Goal: Task Accomplishment & Management: Complete application form

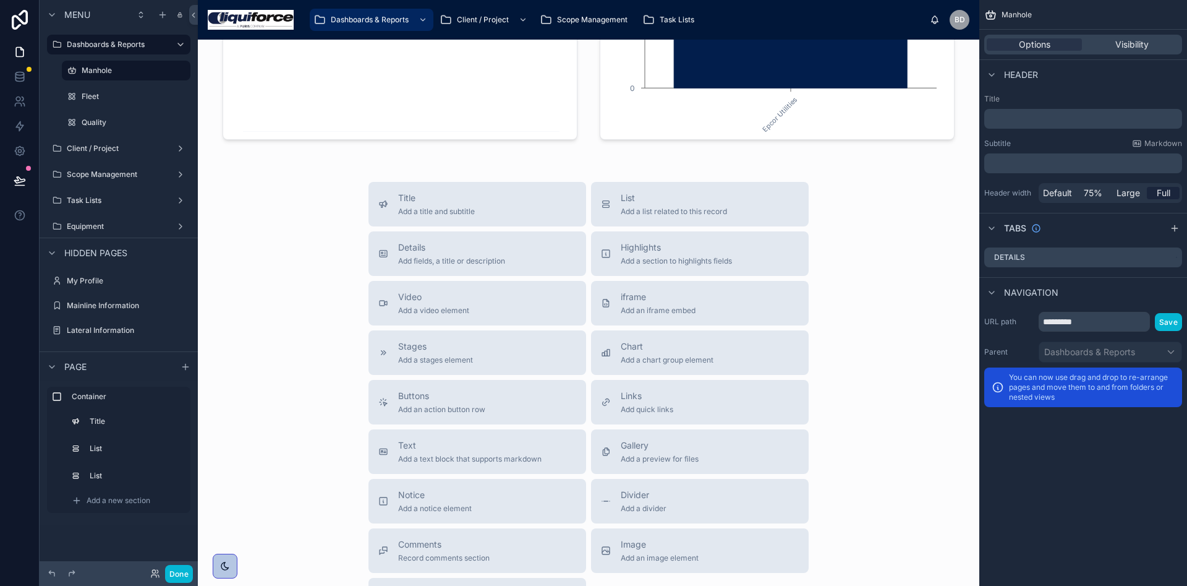
scroll to position [433, 0]
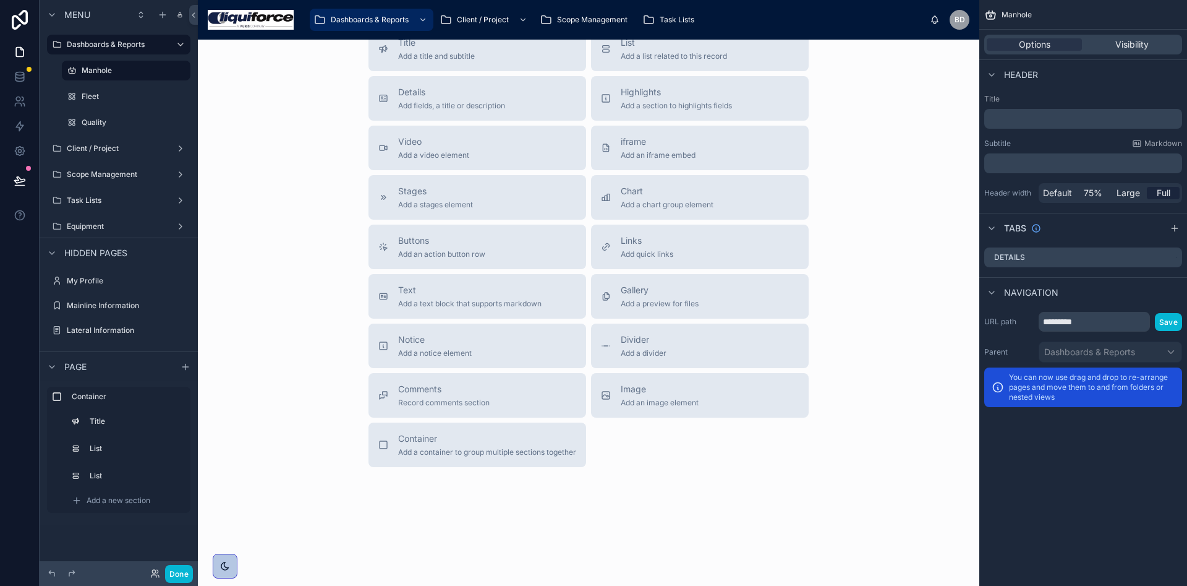
click at [759, 493] on div "Manhole Production Dashboard MH Lining Date Range Client Name Client Name Linea…" at bounding box center [589, 86] width 782 height 960
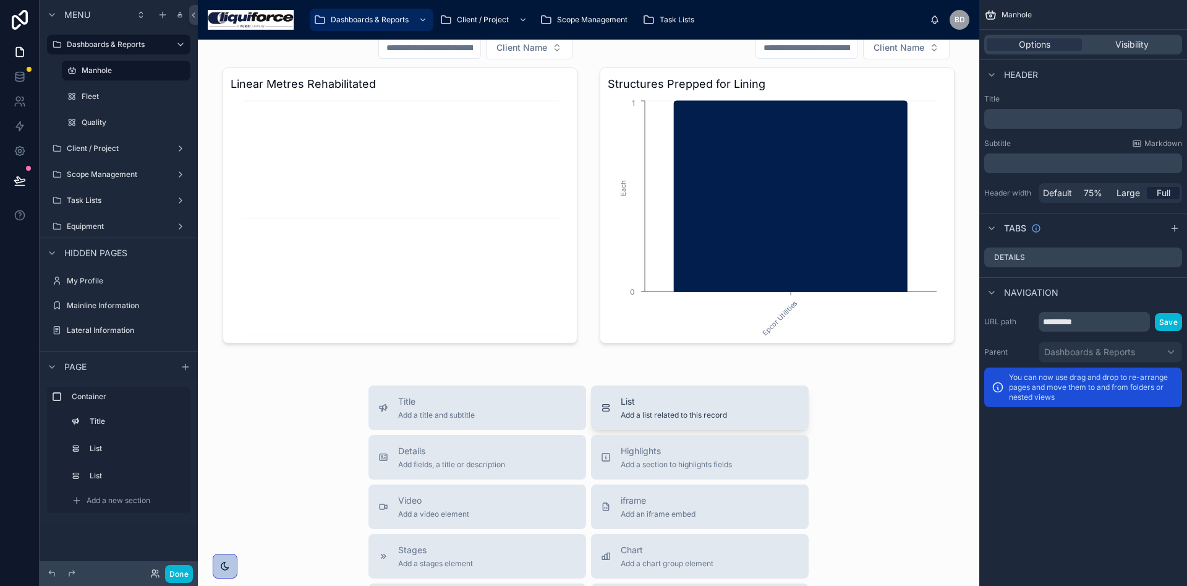
scroll to position [0, 0]
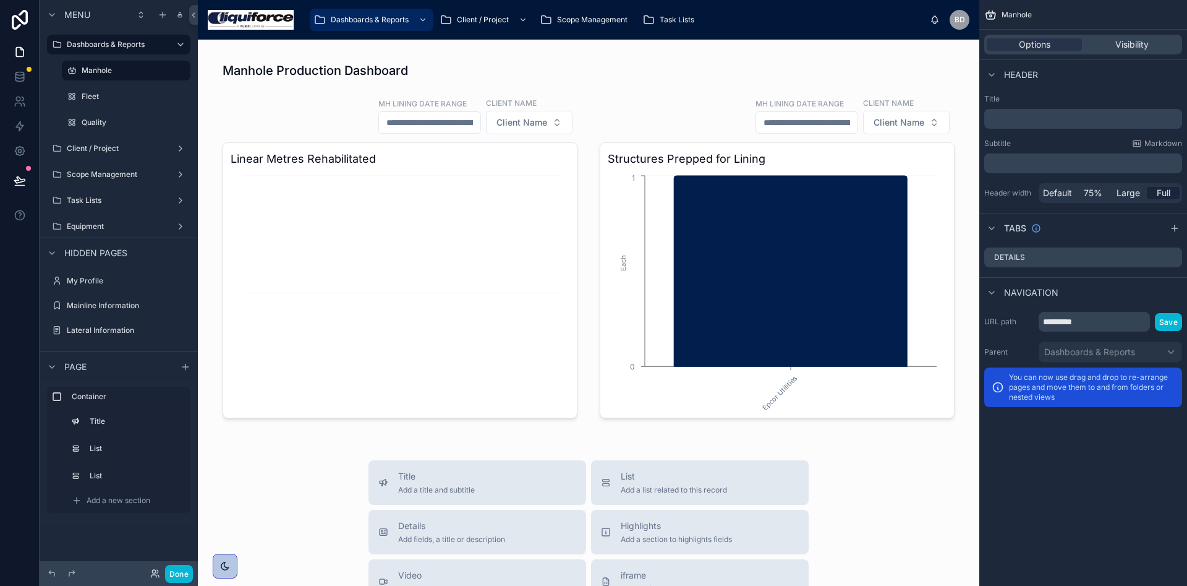
click at [479, 449] on div "Manhole Production Dashboard MH Lining Date Range Client Name Client Name Linea…" at bounding box center [589, 520] width 782 height 960
click at [632, 76] on div at bounding box center [589, 239] width 762 height 381
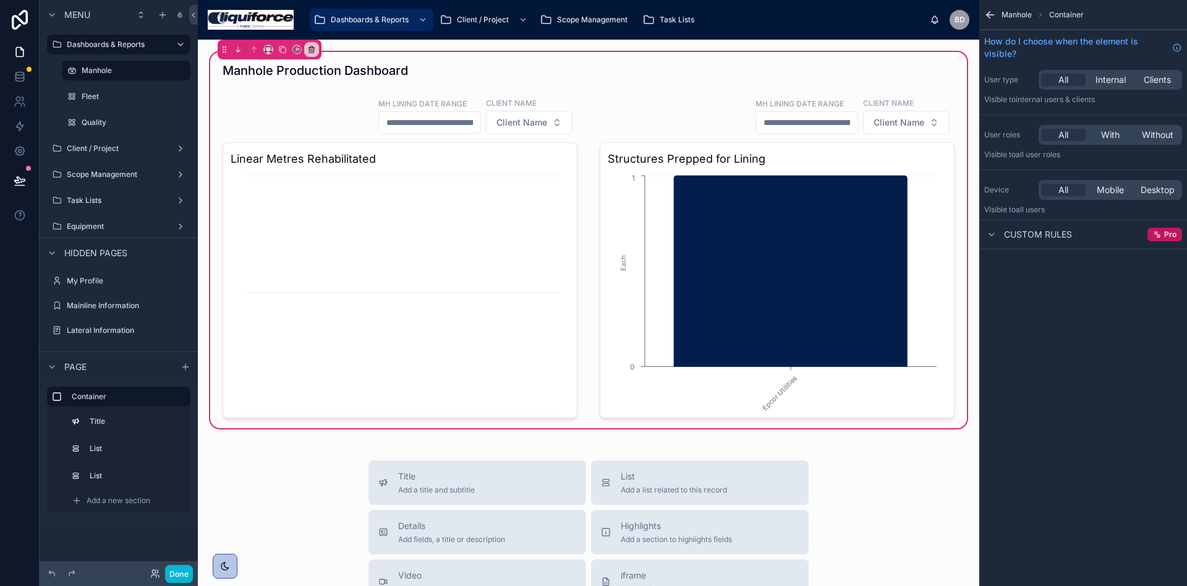
click at [606, 17] on span "Scope Management" at bounding box center [592, 20] width 70 height 10
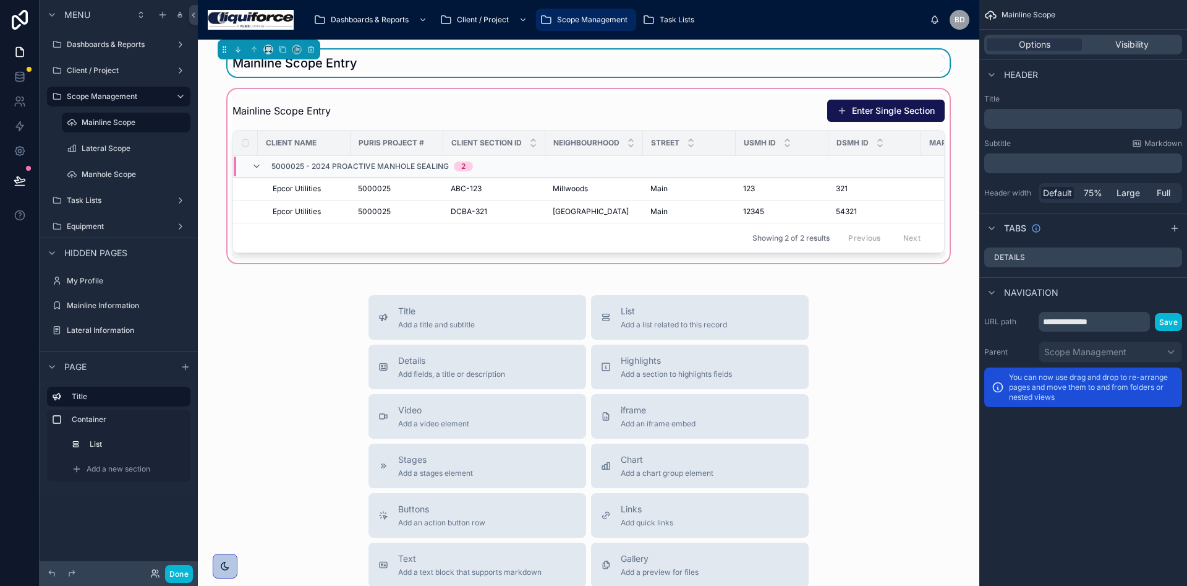
click at [876, 110] on div at bounding box center [589, 176] width 762 height 179
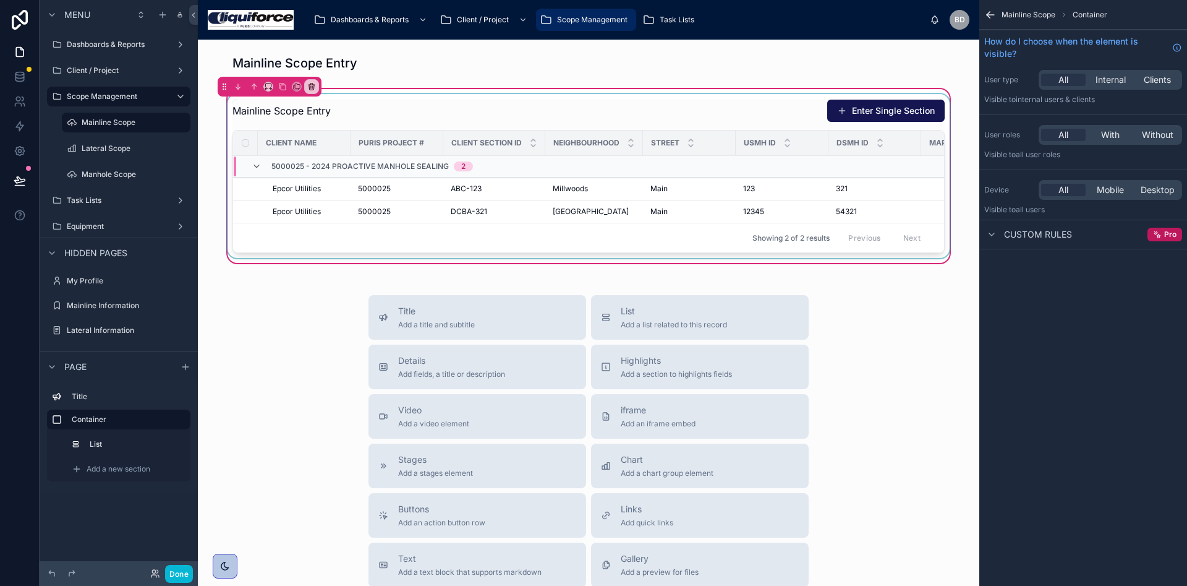
click at [860, 106] on div at bounding box center [588, 176] width 727 height 164
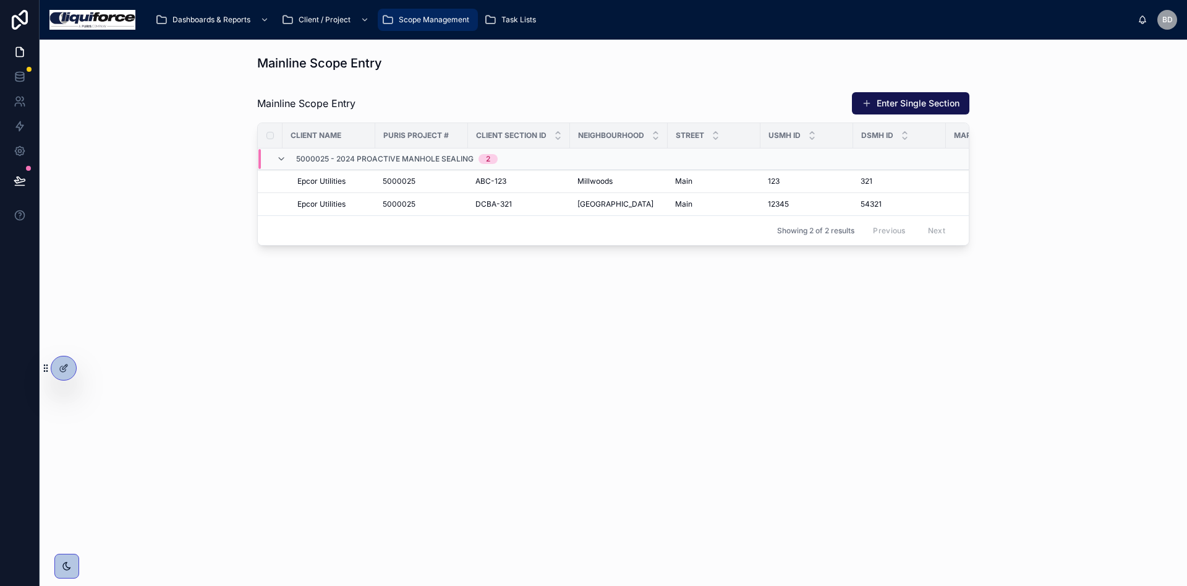
click at [667, 416] on div "Mainline Scope Entry Mainline Scope Entry Enter Single Section Client Name Puri…" at bounding box center [614, 313] width 1148 height 546
click at [931, 97] on button "Enter Single Section" at bounding box center [910, 103] width 117 height 22
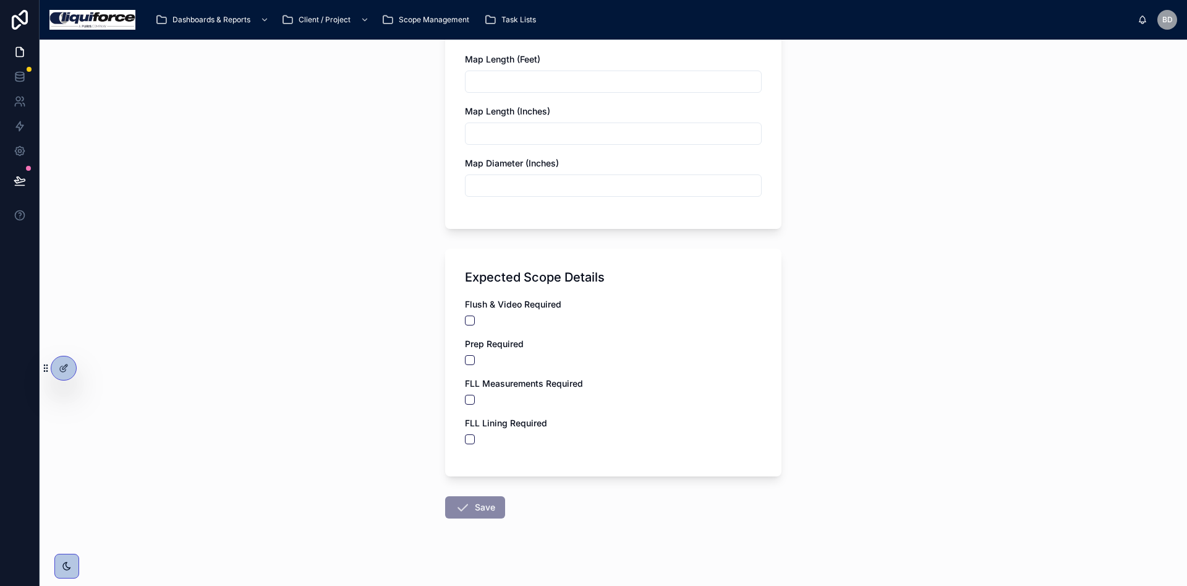
scroll to position [683, 0]
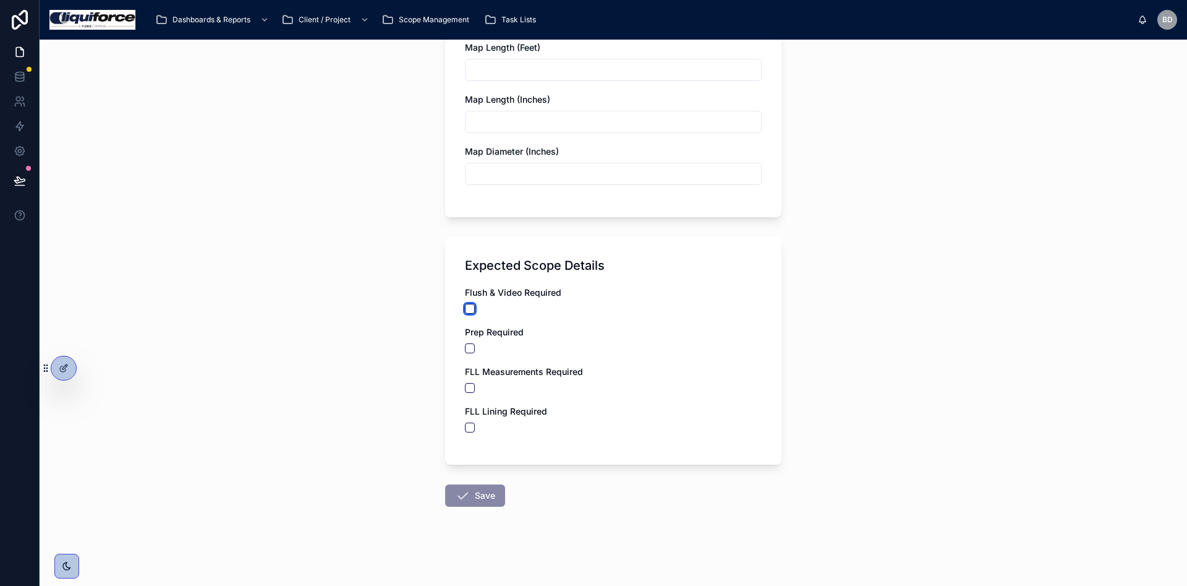
click at [465, 312] on button "button" at bounding box center [470, 309] width 10 height 10
click at [465, 342] on div "Prep Required" at bounding box center [613, 339] width 297 height 27
click at [465, 385] on button "button" at bounding box center [470, 388] width 10 height 10
click at [465, 430] on button "button" at bounding box center [470, 427] width 10 height 10
click at [487, 343] on div at bounding box center [613, 348] width 297 height 10
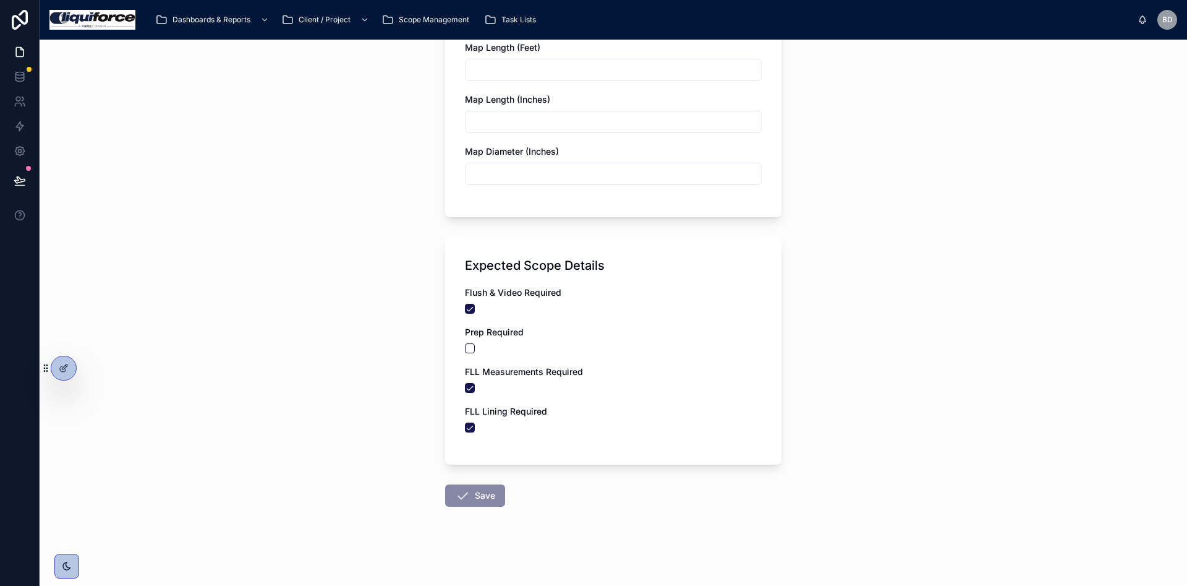
click at [474, 347] on div at bounding box center [613, 348] width 297 height 10
click at [465, 348] on button "button" at bounding box center [470, 348] width 10 height 10
click at [465, 424] on button "button" at bounding box center [470, 427] width 10 height 10
click at [467, 388] on button "button" at bounding box center [470, 388] width 10 height 10
drag, startPoint x: 470, startPoint y: 365, endPoint x: 469, endPoint y: 346, distance: 18.6
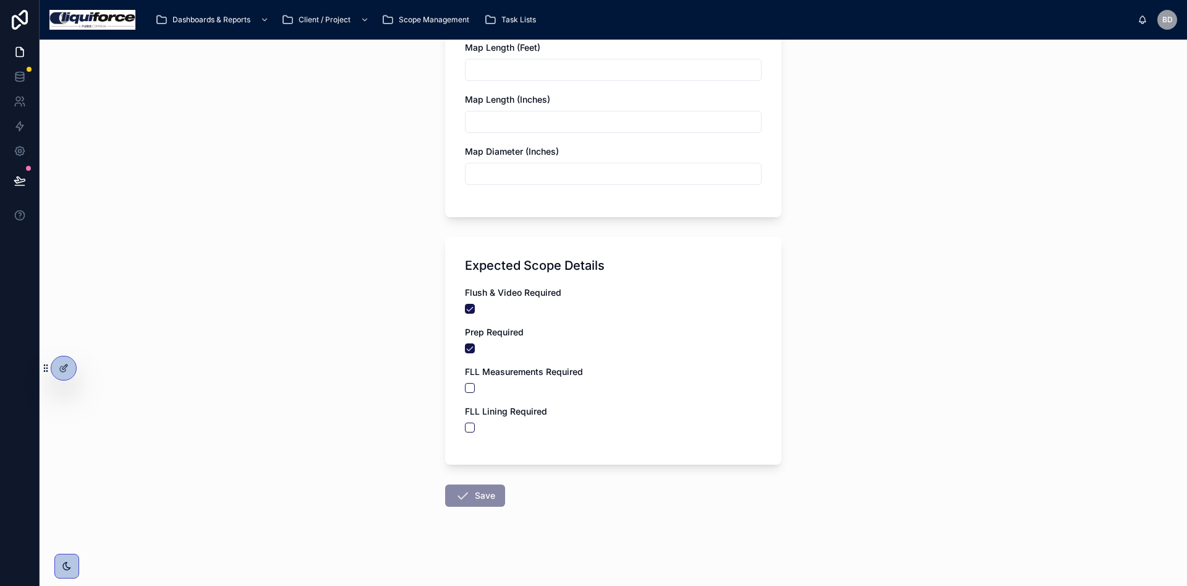
click at [471, 364] on div "Flush & Video Required Prep Required FLL Measurements Required FLL Lining Requi…" at bounding box center [613, 365] width 297 height 158
click at [469, 346] on div at bounding box center [613, 348] width 297 height 10
click at [465, 318] on div "Flush & Video Required Prep Required FLL Measurements Required FLL Lining Requi…" at bounding box center [613, 365] width 297 height 158
drag, startPoint x: 461, startPoint y: 336, endPoint x: 457, endPoint y: 351, distance: 14.9
click at [465, 346] on div "Prep Required" at bounding box center [613, 339] width 297 height 27
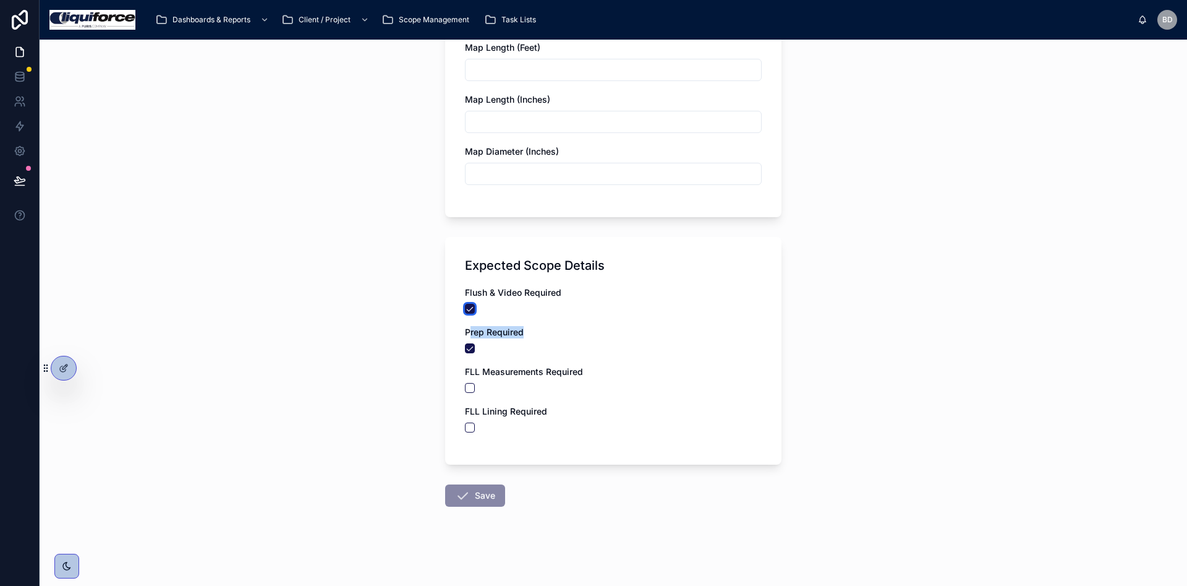
click at [468, 312] on button "button" at bounding box center [470, 309] width 10 height 10
click at [467, 334] on span "Prep Required" at bounding box center [494, 332] width 59 height 11
click at [466, 344] on button "button" at bounding box center [470, 348] width 10 height 10
click at [373, 375] on div "Back to Mainline Scope Mainline Information Enter Mainline Section Enter Mainli…" at bounding box center [614, 313] width 1148 height 546
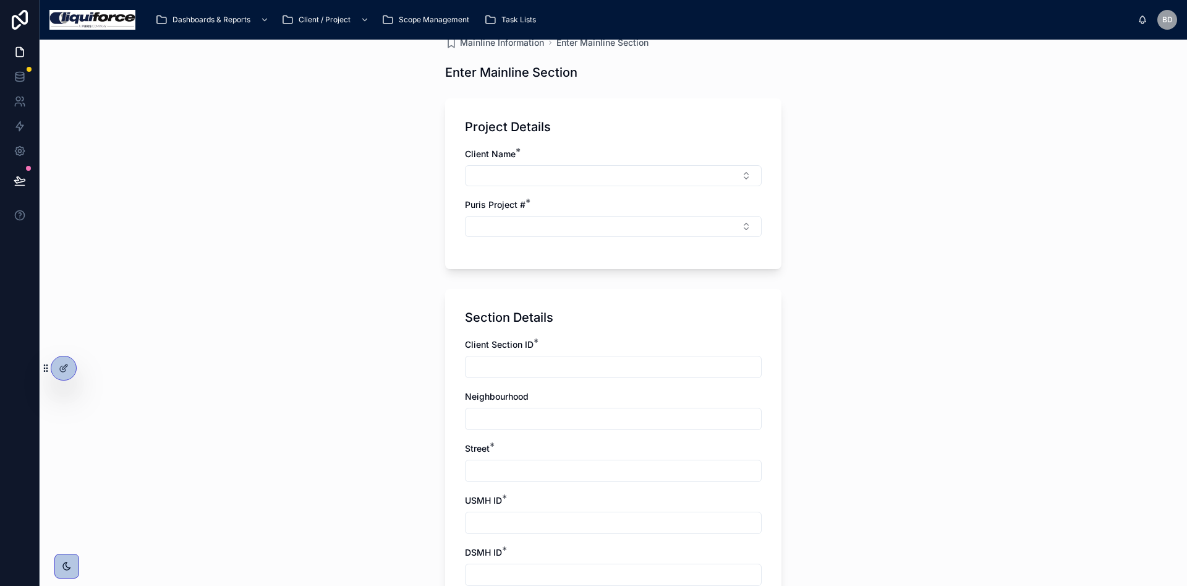
scroll to position [0, 0]
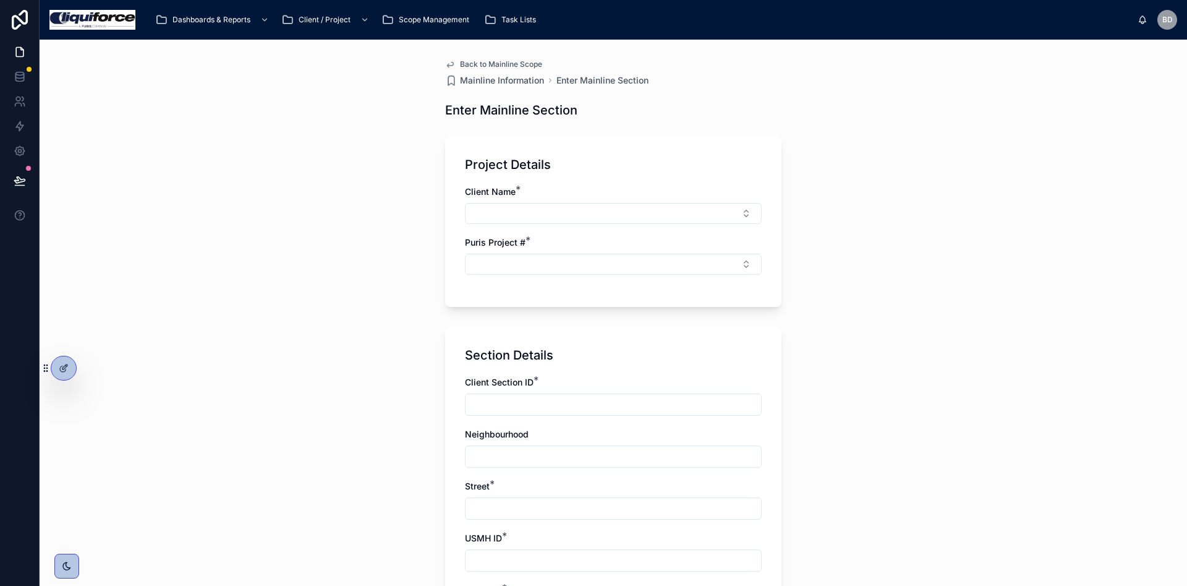
click at [478, 64] on span "Back to Mainline Scope" at bounding box center [501, 64] width 82 height 10
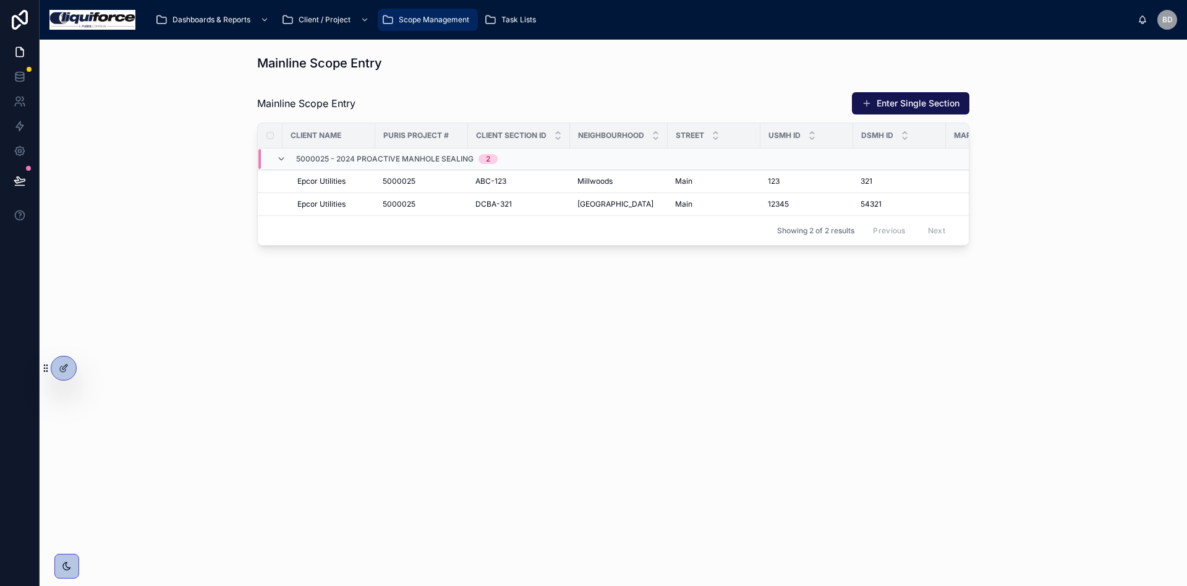
click at [897, 101] on button "Enter Single Section" at bounding box center [910, 103] width 117 height 22
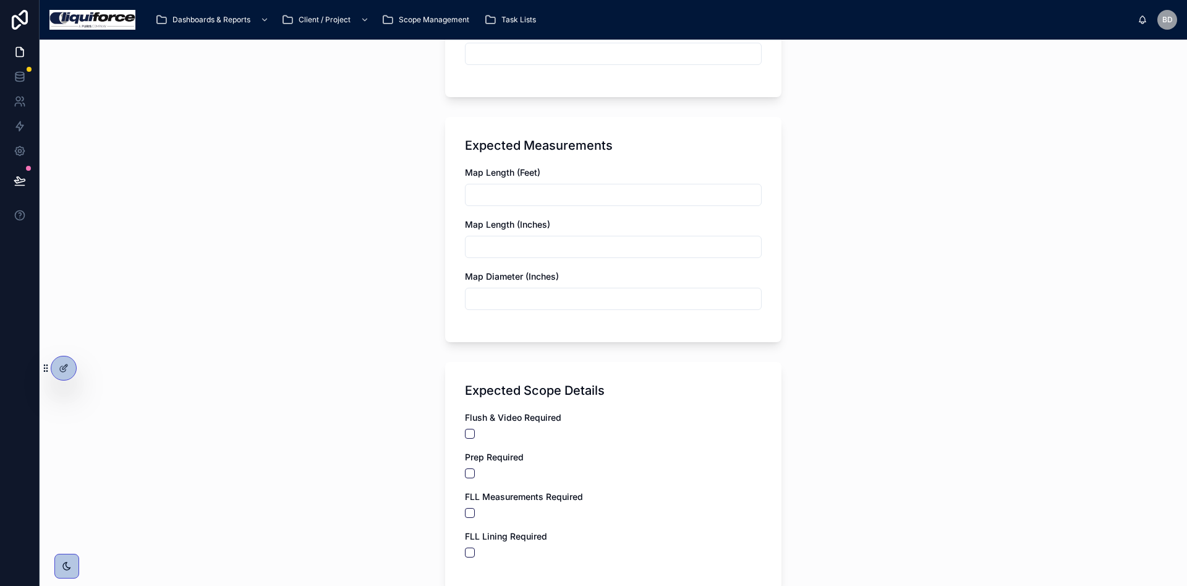
scroll to position [649, 0]
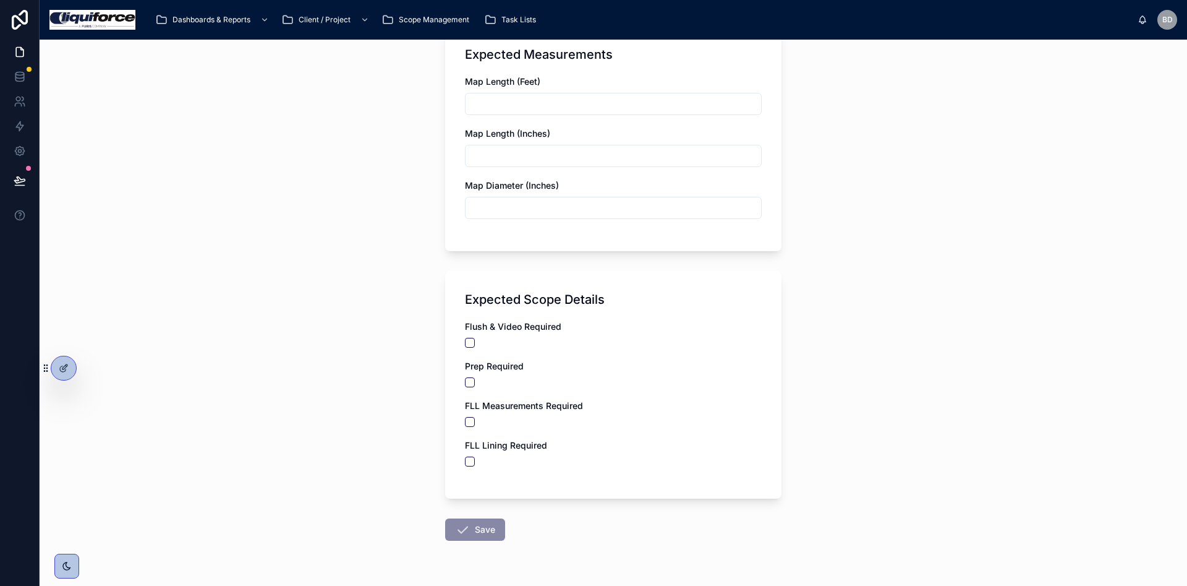
drag, startPoint x: 548, startPoint y: 119, endPoint x: 573, endPoint y: 86, distance: 41.9
click at [549, 119] on div "Map Length (Feet) Map Length (Inches) Map Diameter (Inches)" at bounding box center [613, 153] width 297 height 156
click at [573, 86] on div "Map Length (Feet)" at bounding box center [613, 81] width 297 height 12
drag, startPoint x: 570, startPoint y: 101, endPoint x: 568, endPoint y: 110, distance: 9.4
click at [570, 101] on input "text" at bounding box center [614, 103] width 296 height 17
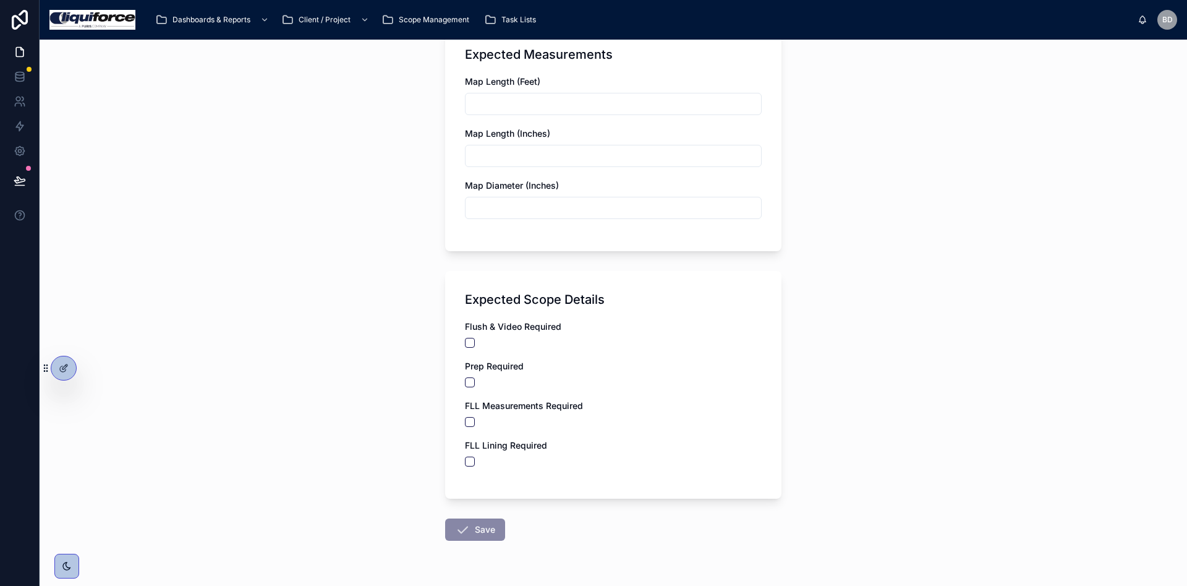
click at [382, 246] on div "Back to Mainline Scope Mainline Information Enter Mainline Section Enter Mainli…" at bounding box center [614, 313] width 1148 height 546
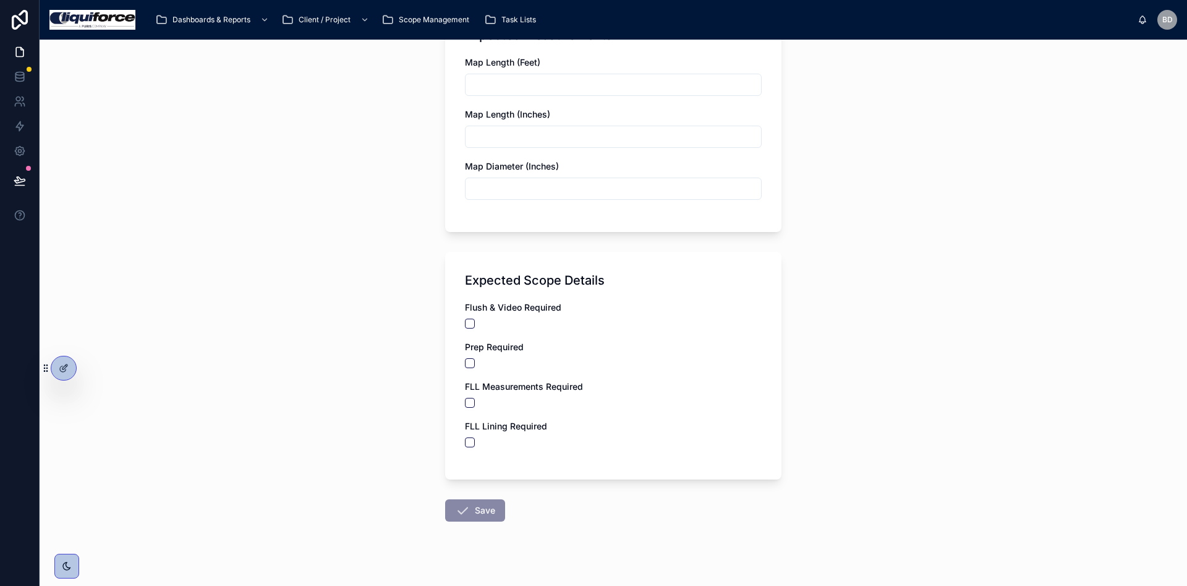
scroll to position [683, 0]
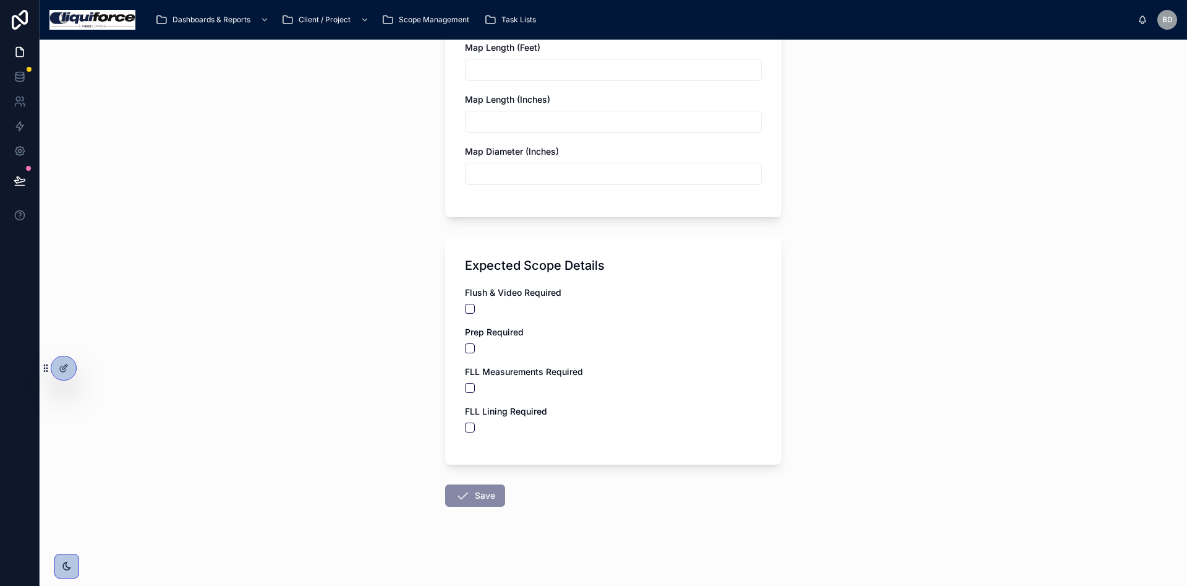
click at [465, 367] on div "Flush & Video Required Prep Required FLL Measurements Required FLL Lining Requi…" at bounding box center [613, 365] width 297 height 158
click at [465, 388] on button "button" at bounding box center [470, 388] width 10 height 10
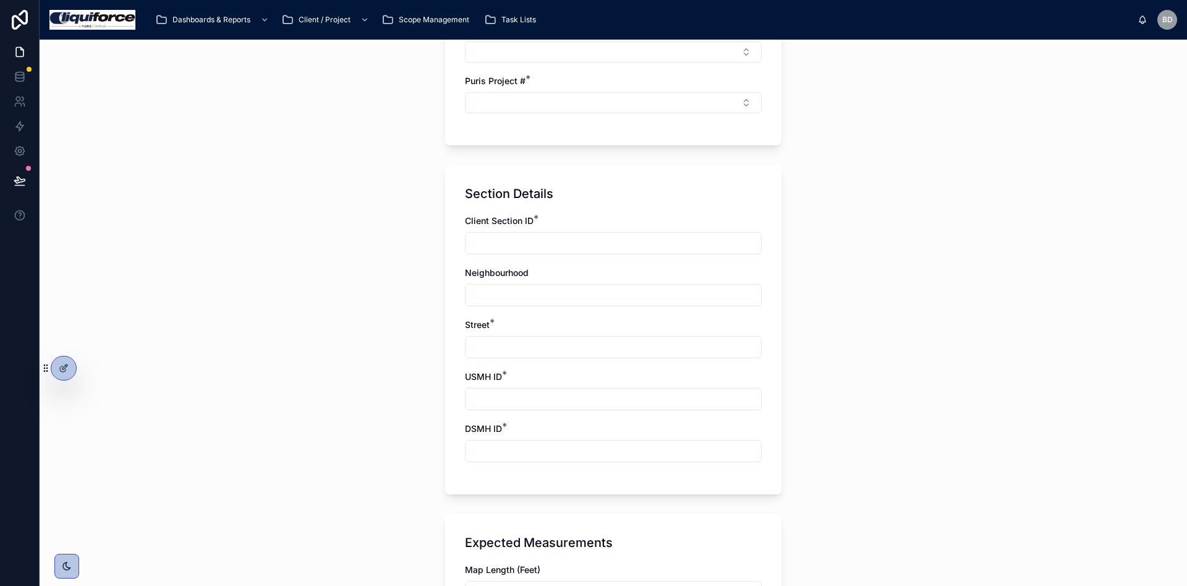
scroll to position [0, 0]
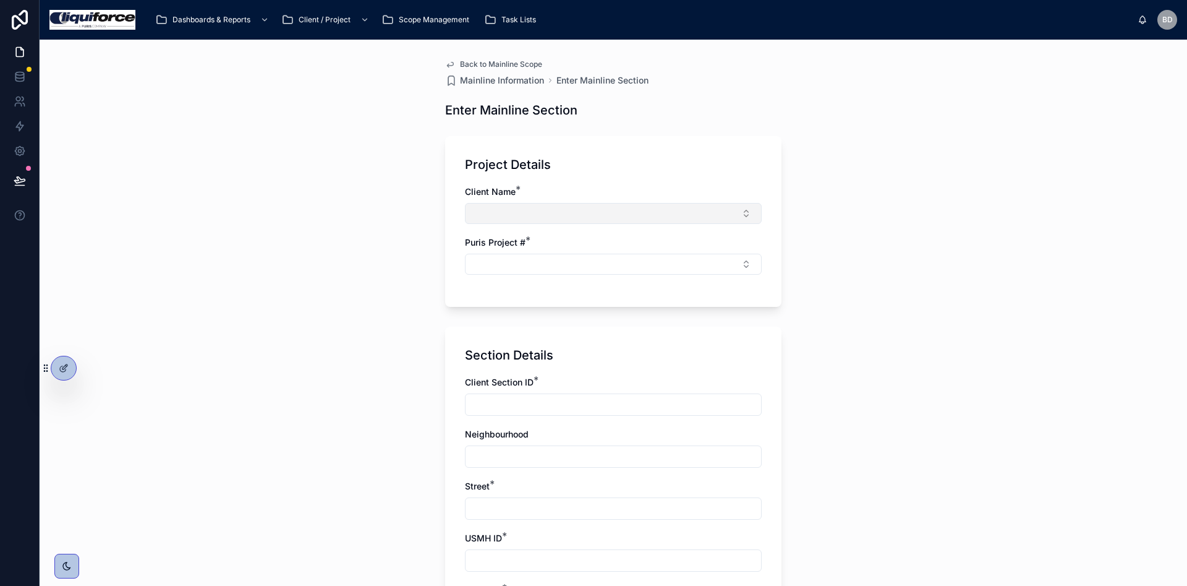
drag, startPoint x: 625, startPoint y: 205, endPoint x: 620, endPoint y: 215, distance: 10.2
click at [621, 216] on button "Select Button" at bounding box center [613, 213] width 297 height 21
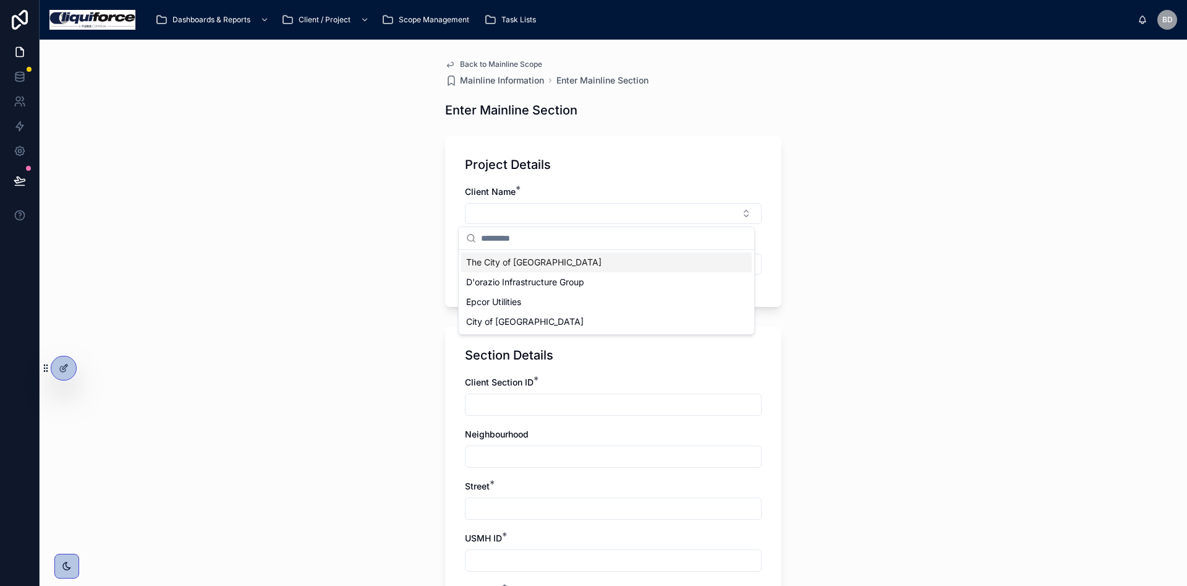
click at [561, 263] on div "The City of [GEOGRAPHIC_DATA]" at bounding box center [606, 262] width 291 height 20
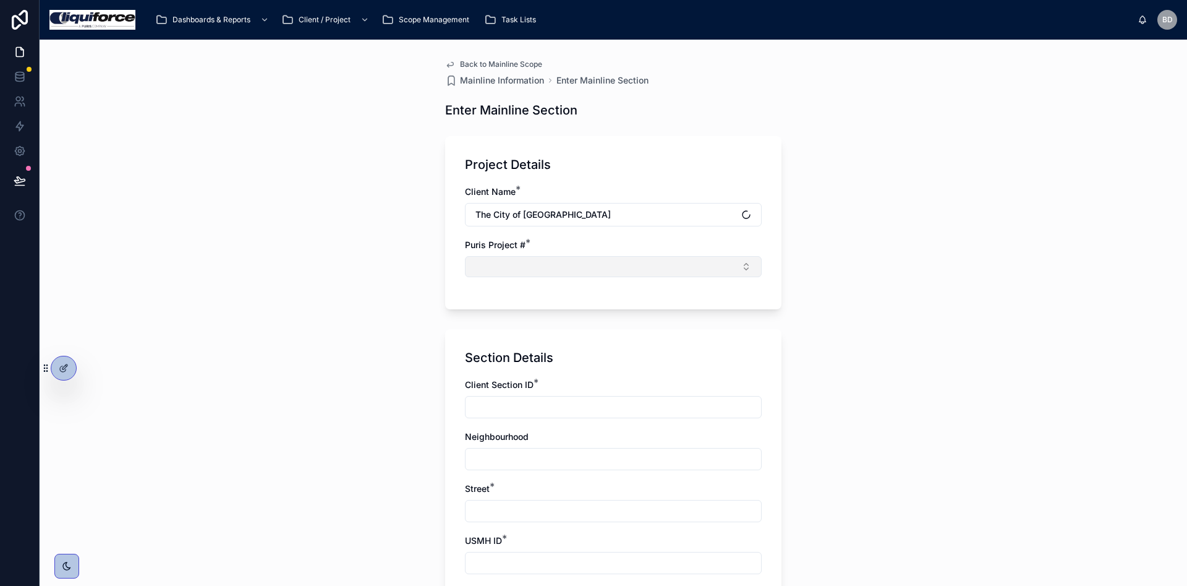
click at [566, 268] on button "Select Button" at bounding box center [613, 266] width 297 height 21
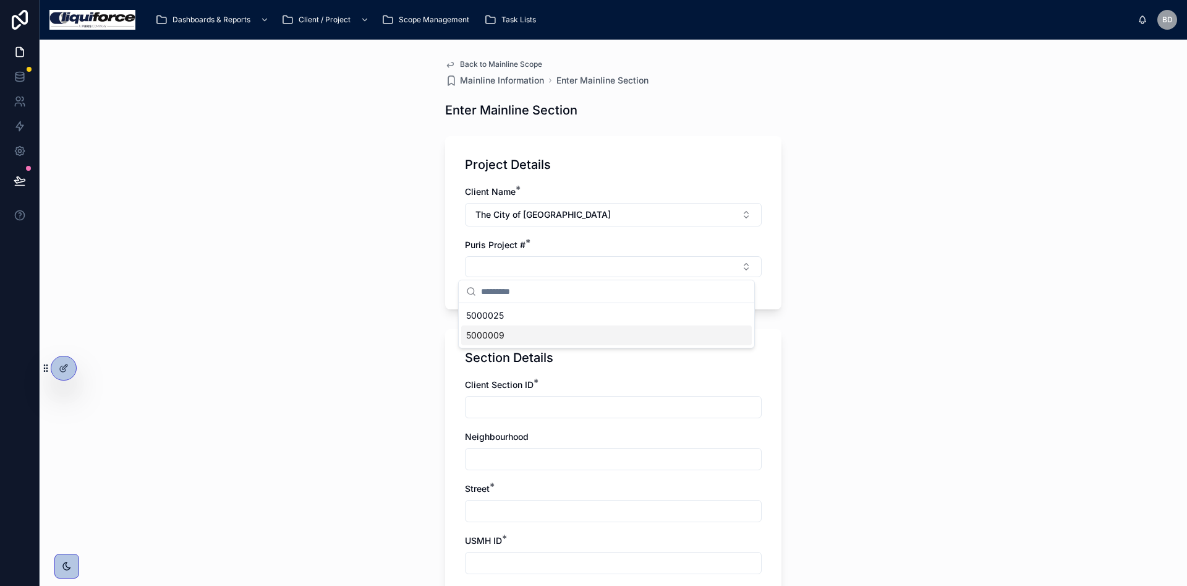
click at [525, 308] on div "5000025" at bounding box center [606, 315] width 291 height 20
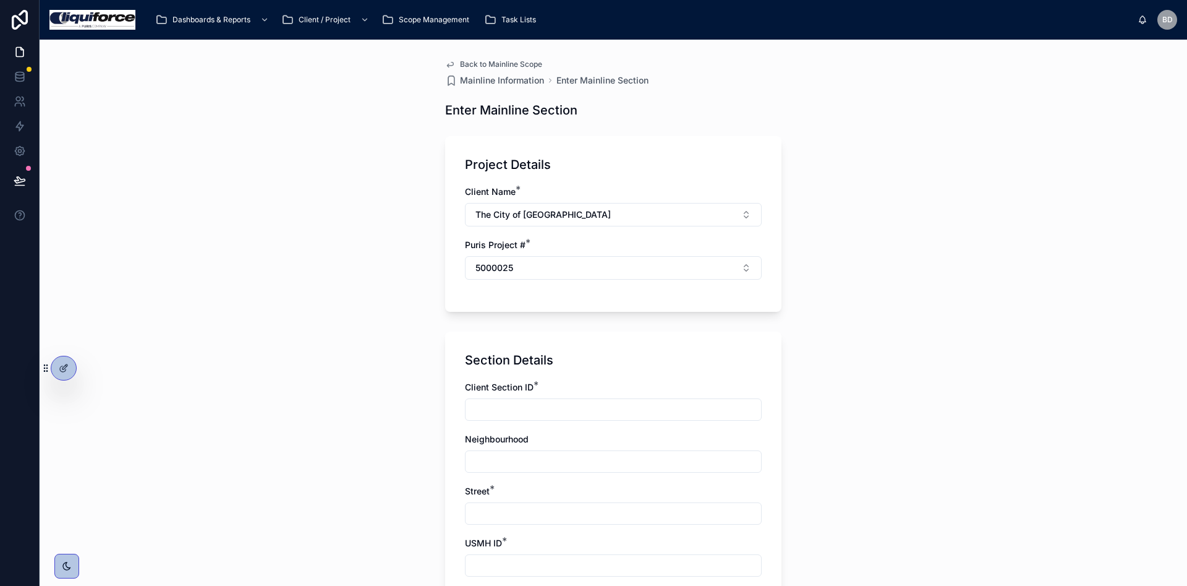
scroll to position [278, 0]
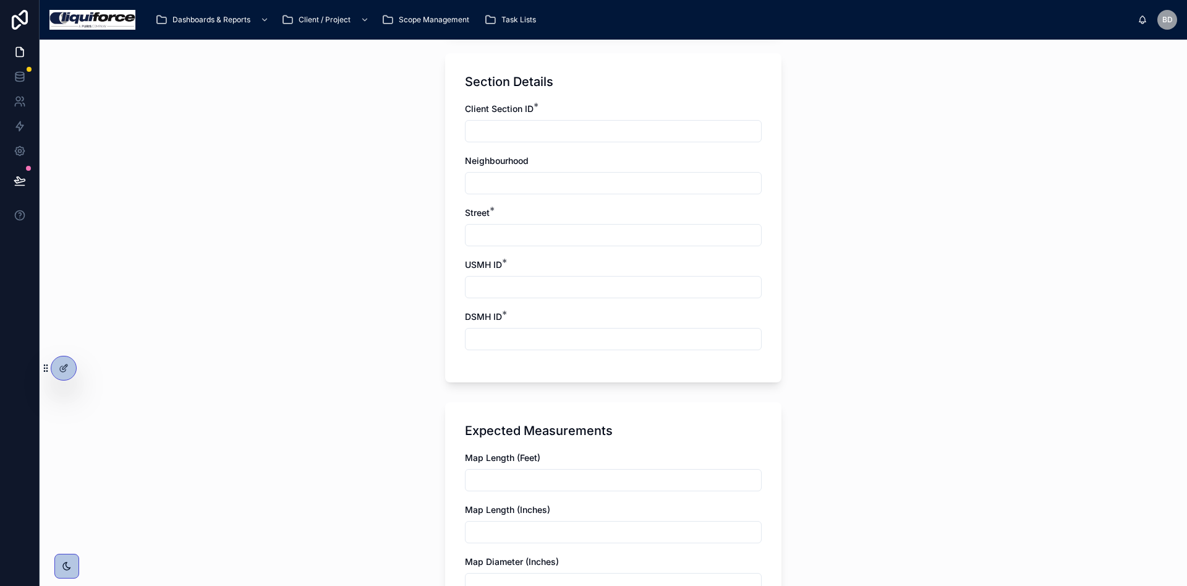
click at [546, 125] on input "text" at bounding box center [614, 130] width 296 height 17
type input "**"
click at [511, 185] on input "text" at bounding box center [614, 182] width 296 height 17
click at [490, 240] on input "text" at bounding box center [614, 234] width 296 height 17
type input "***"
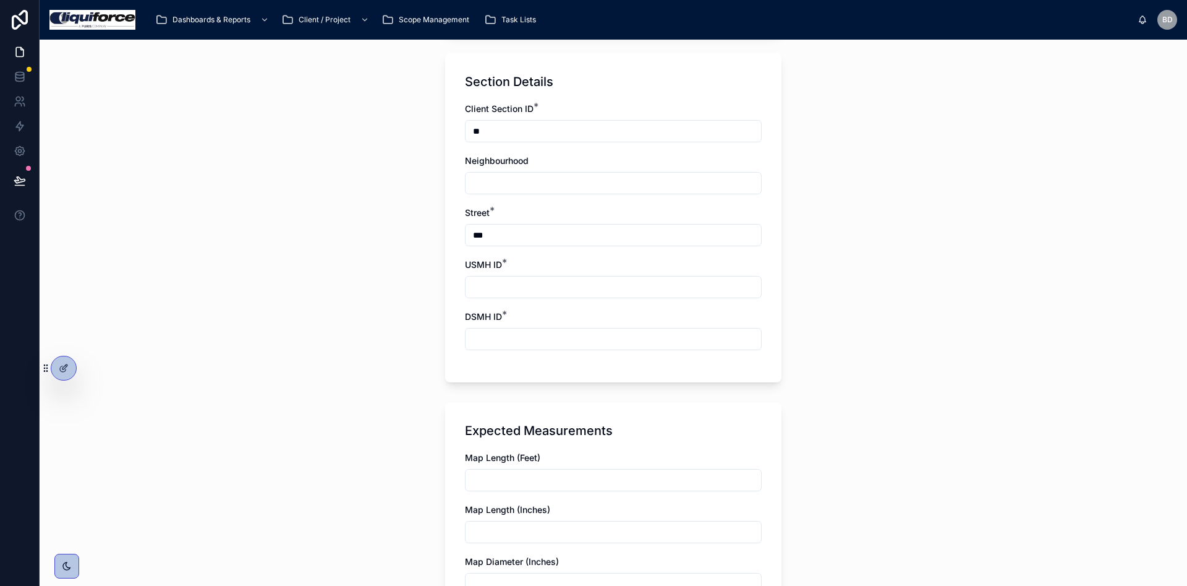
click at [489, 284] on input "text" at bounding box center [614, 286] width 296 height 17
type input "***"
click at [471, 319] on span "DSMH ID" at bounding box center [483, 316] width 37 height 11
click at [474, 337] on input "text" at bounding box center [614, 338] width 296 height 17
type input "****"
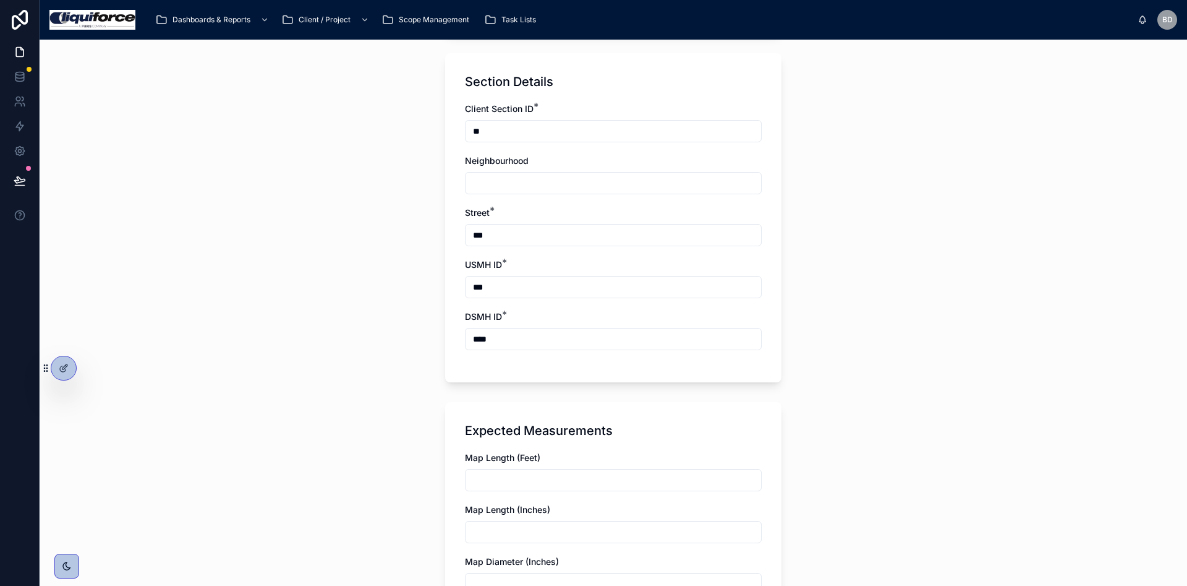
click at [511, 488] on input "text" at bounding box center [614, 479] width 296 height 17
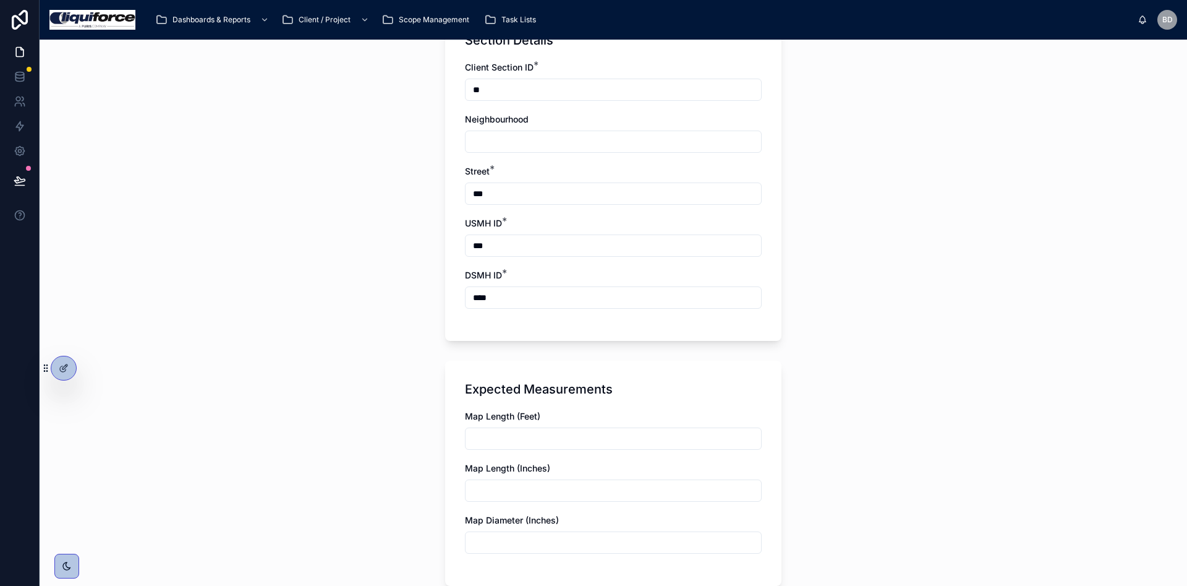
scroll to position [649, 0]
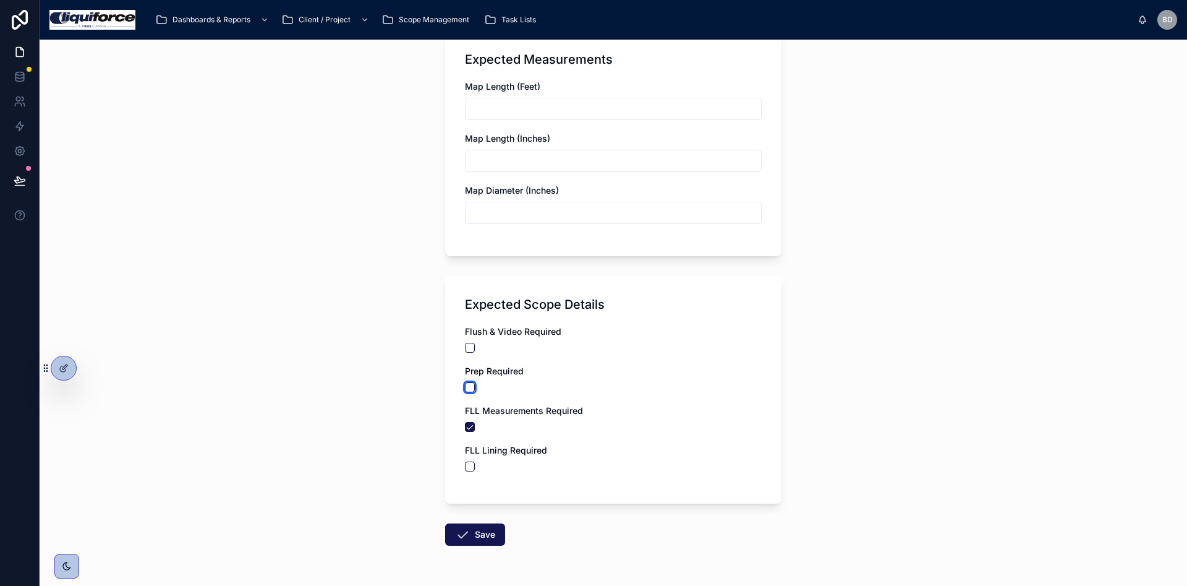
click at [465, 387] on button "button" at bounding box center [470, 387] width 10 height 10
click at [469, 352] on div "Flush & Video Required Prep Required FLL Measurements Required FLL Lining Requi…" at bounding box center [613, 404] width 297 height 158
click at [465, 343] on button "button" at bounding box center [470, 348] width 10 height 10
click at [465, 462] on button "button" at bounding box center [470, 466] width 10 height 10
click at [480, 534] on button "Save" at bounding box center [475, 534] width 60 height 22
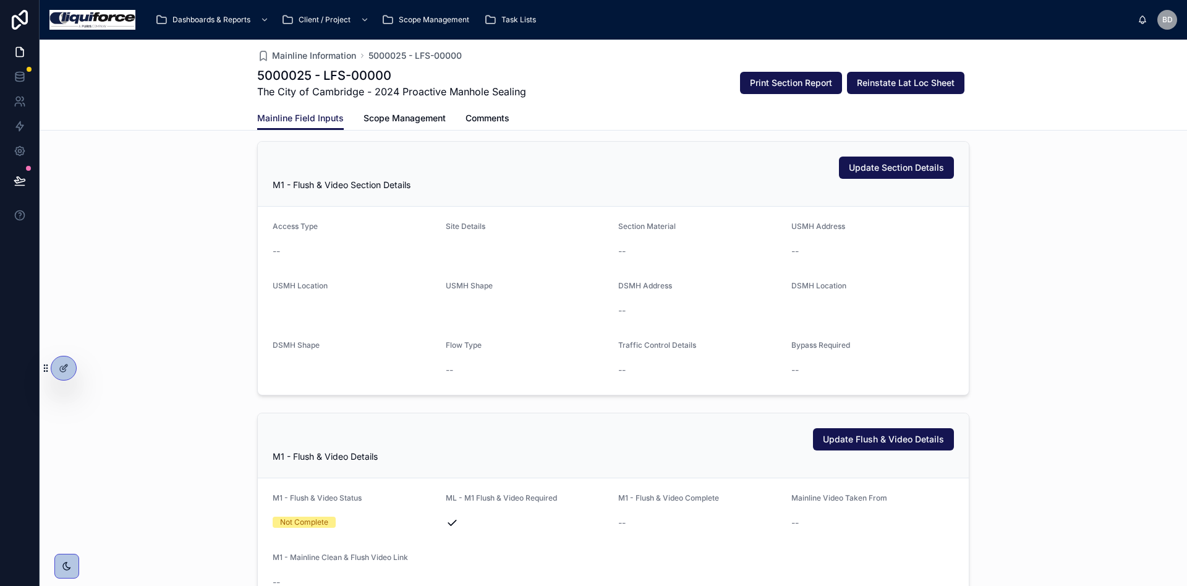
scroll to position [371, 0]
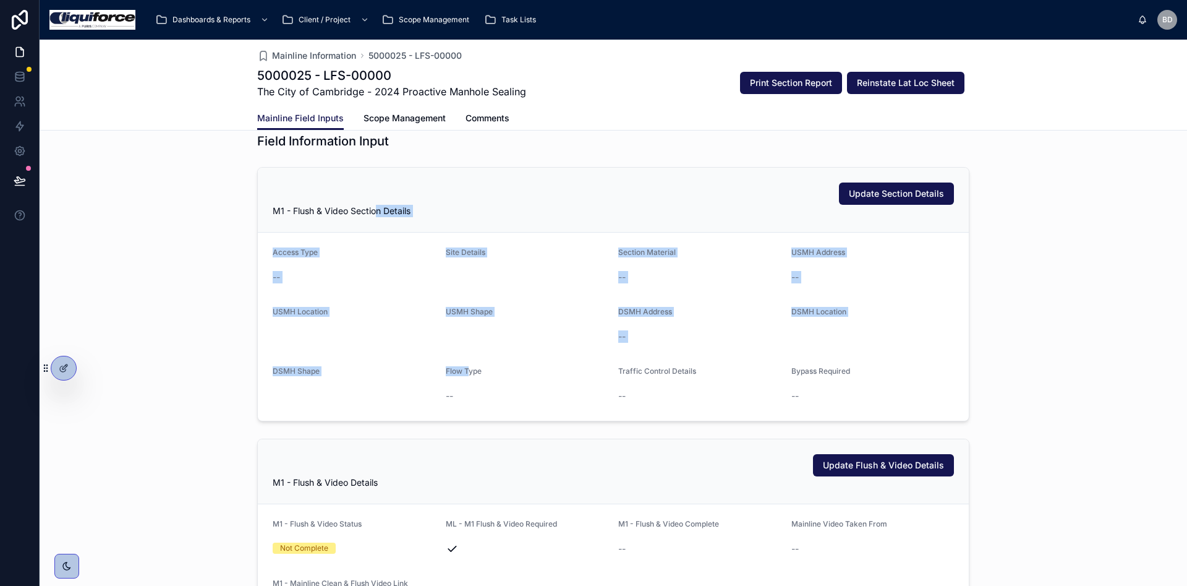
drag, startPoint x: 376, startPoint y: 212, endPoint x: 464, endPoint y: 380, distance: 189.2
click at [463, 380] on div "Update Section Details M1 - Flush & Video Section Details Access Type -- Site D…" at bounding box center [613, 294] width 712 height 254
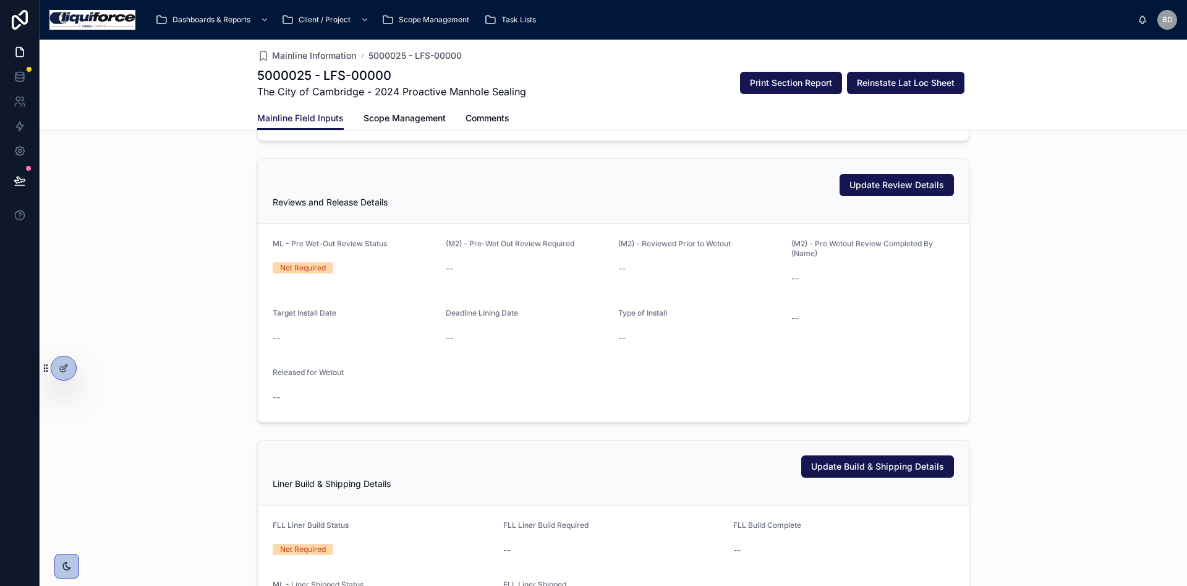
scroll to position [1670, 0]
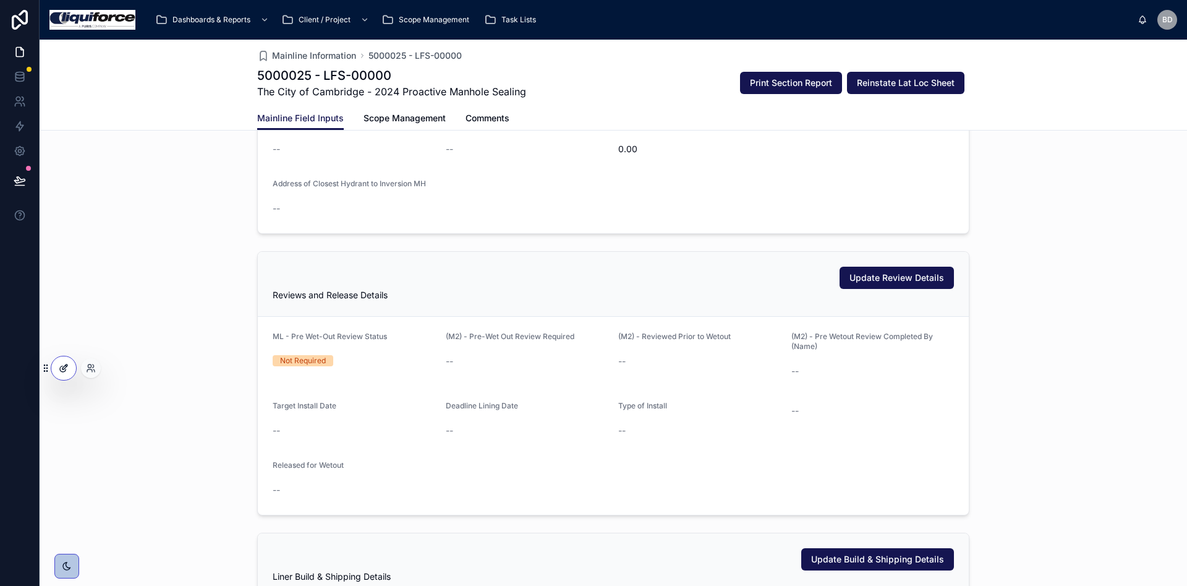
click at [72, 369] on div at bounding box center [63, 367] width 25 height 23
drag, startPoint x: 513, startPoint y: 19, endPoint x: 508, endPoint y: 25, distance: 7.9
click at [512, 19] on span "Task Lists" at bounding box center [519, 20] width 35 height 10
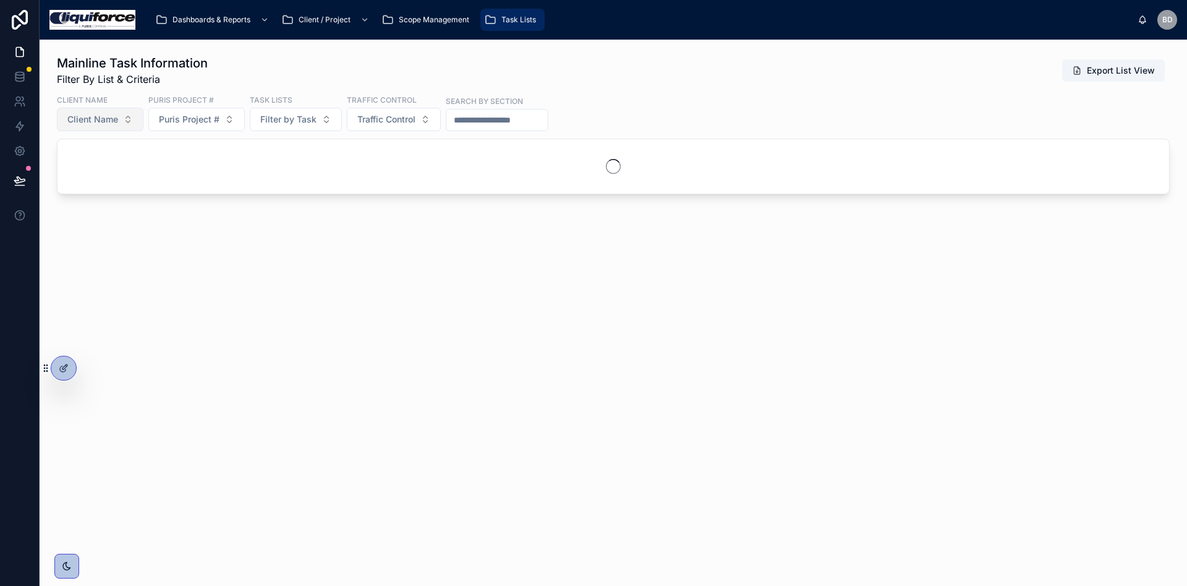
click at [126, 116] on button "Client Name" at bounding box center [100, 119] width 87 height 23
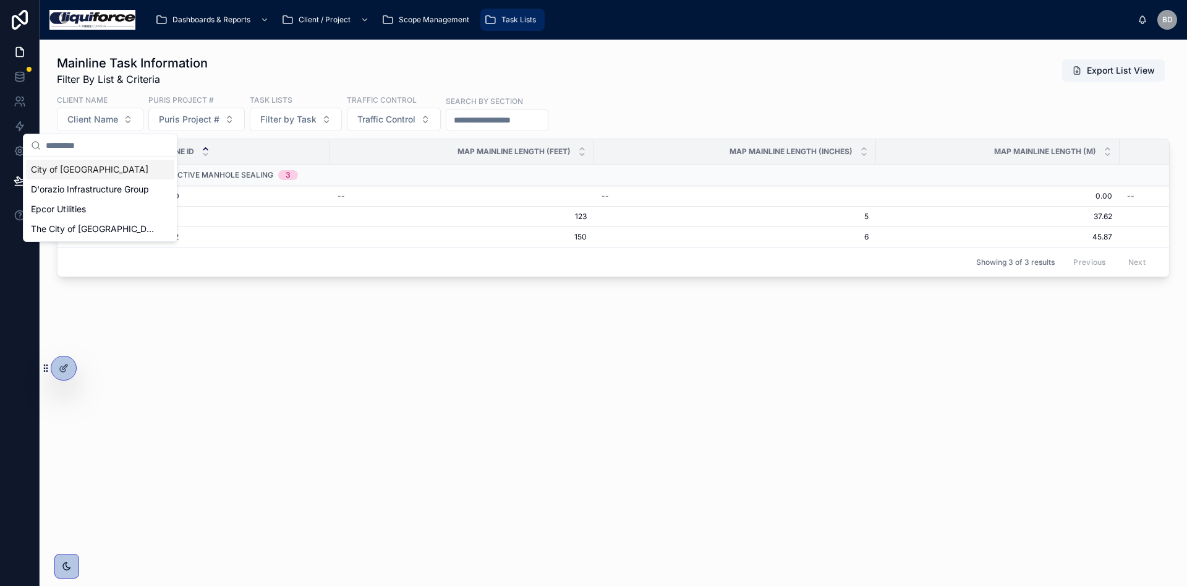
drag, startPoint x: 244, startPoint y: 370, endPoint x: 262, endPoint y: 342, distance: 33.6
click at [244, 361] on div "Mainline Task Information Filter By List & Criteria Export List View Client Nam…" at bounding box center [614, 201] width 1148 height 322
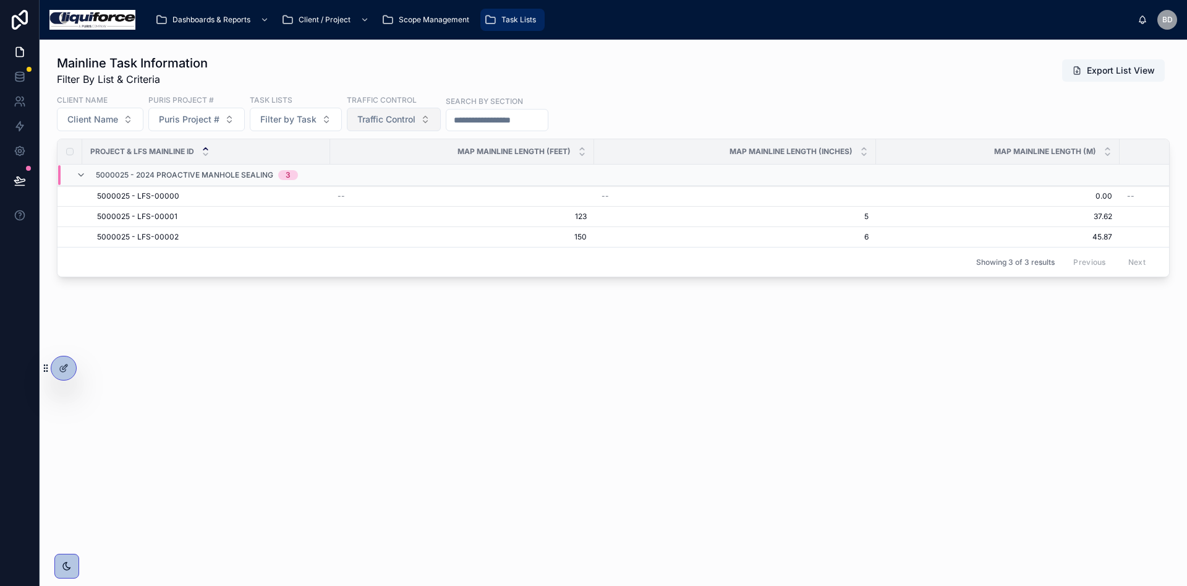
click at [420, 122] on button "Traffic Control" at bounding box center [394, 119] width 94 height 23
click at [162, 191] on span "5000025 - LFS-00000" at bounding box center [138, 196] width 82 height 10
click at [162, 190] on div "Mainline Task Information Filter By List & Criteria Export List View Client Nam…" at bounding box center [614, 313] width 1148 height 546
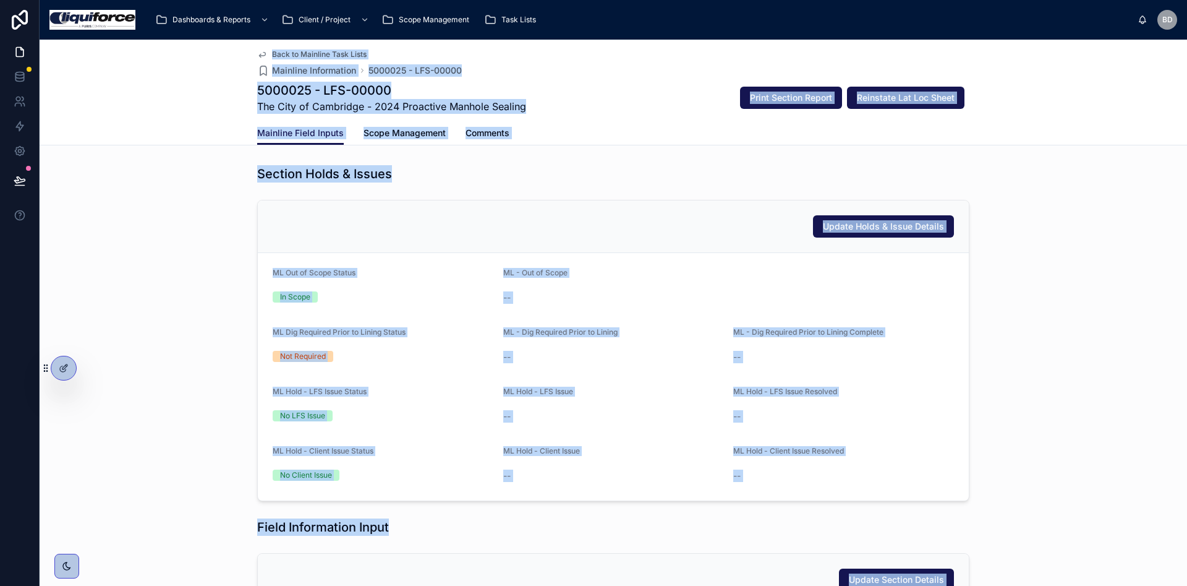
click at [674, 299] on div "--" at bounding box center [671, 297] width 336 height 12
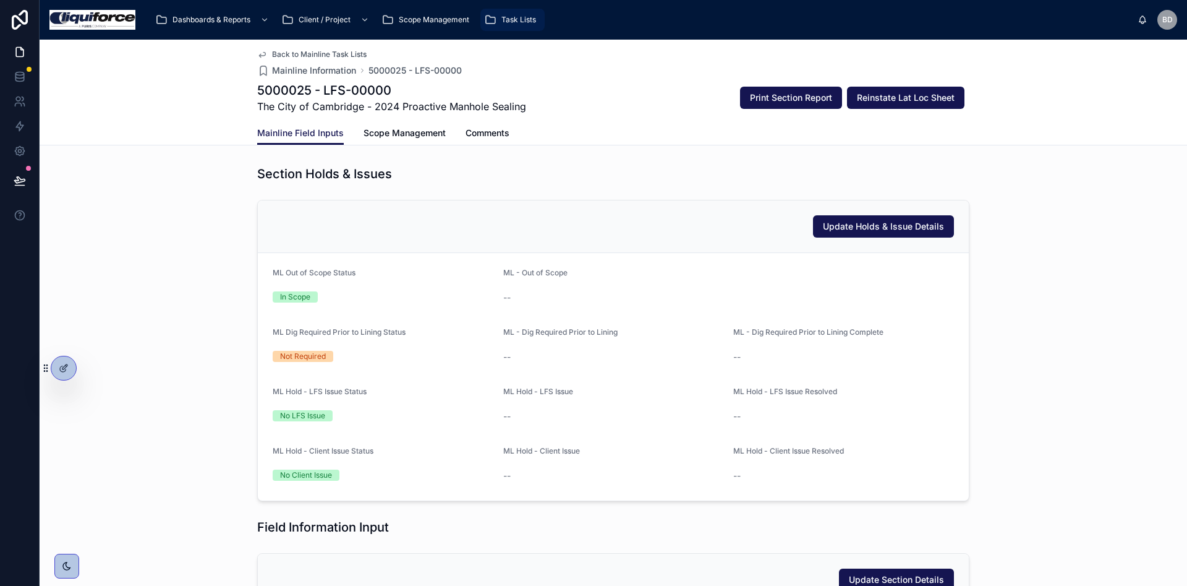
click at [482, 14] on link "Task Lists" at bounding box center [512, 20] width 64 height 22
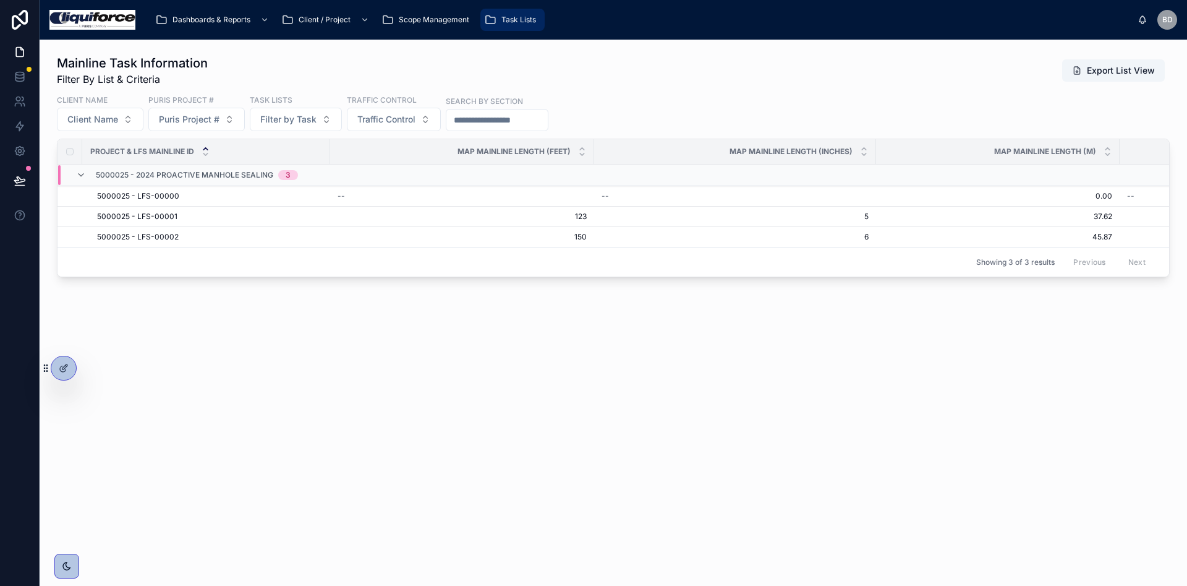
click at [523, 25] on div "Task Lists" at bounding box center [512, 20] width 57 height 20
click at [510, 24] on span "Task Lists" at bounding box center [519, 20] width 35 height 10
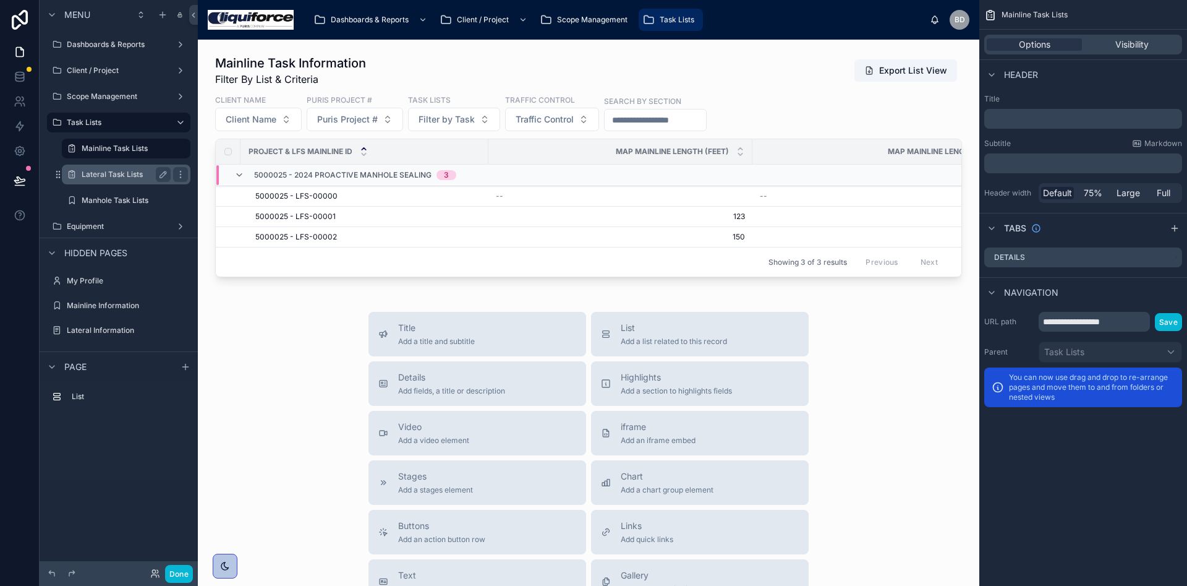
click at [129, 176] on label "Lateral Task Lists" at bounding box center [124, 174] width 84 height 10
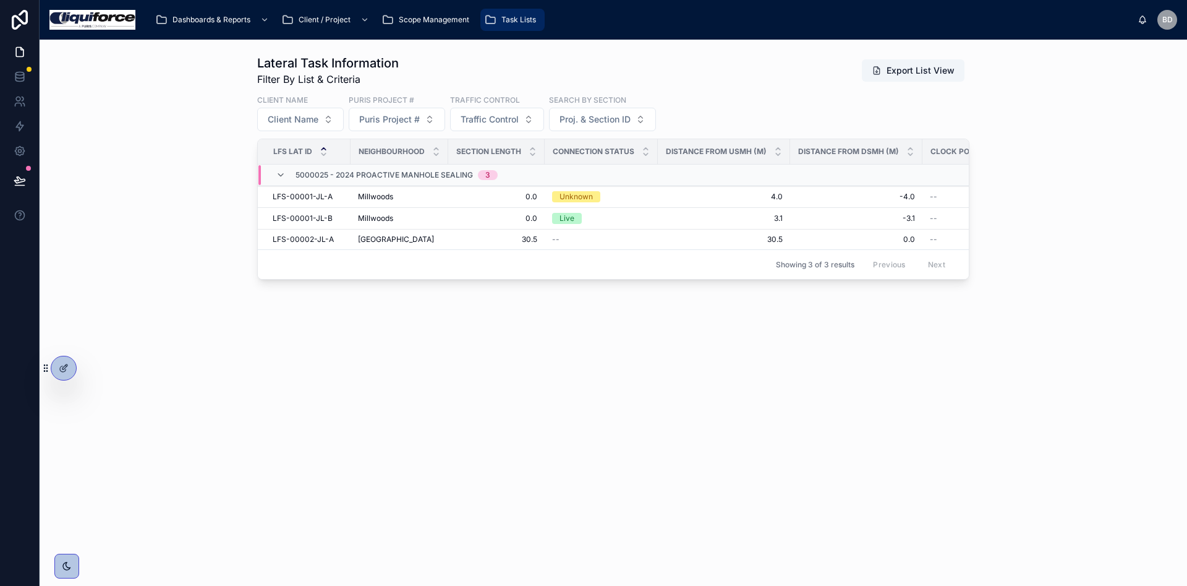
click at [384, 428] on div "Lateral Task Information Filter By List & Criteria Export List View Client Name…" at bounding box center [614, 313] width 1148 height 546
click at [315, 199] on span "LFS-00001-JL-A" at bounding box center [303, 197] width 60 height 10
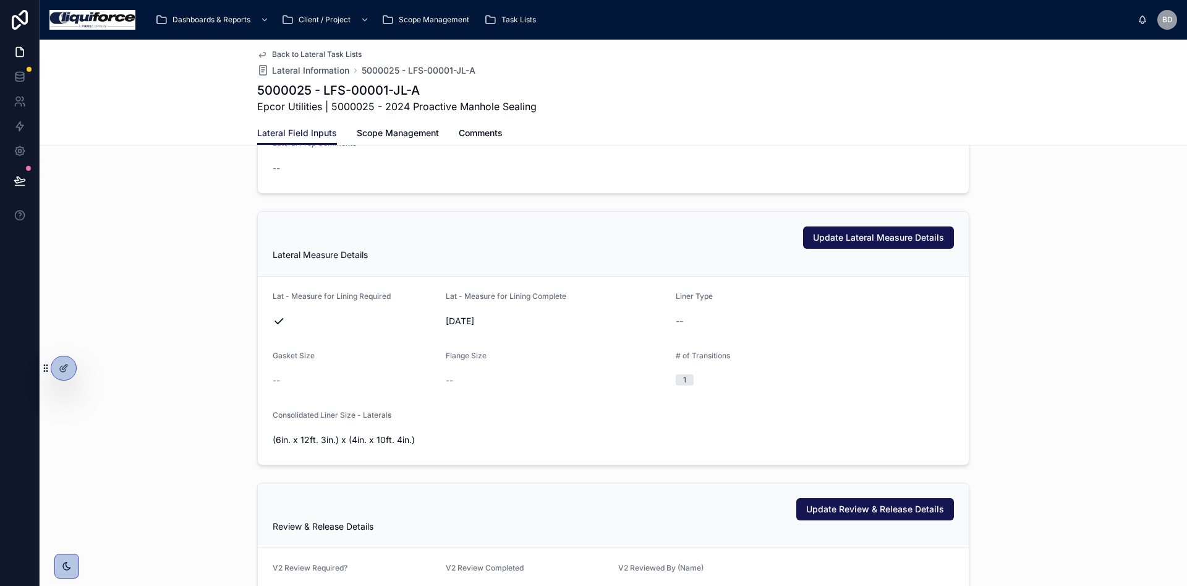
scroll to position [1391, 0]
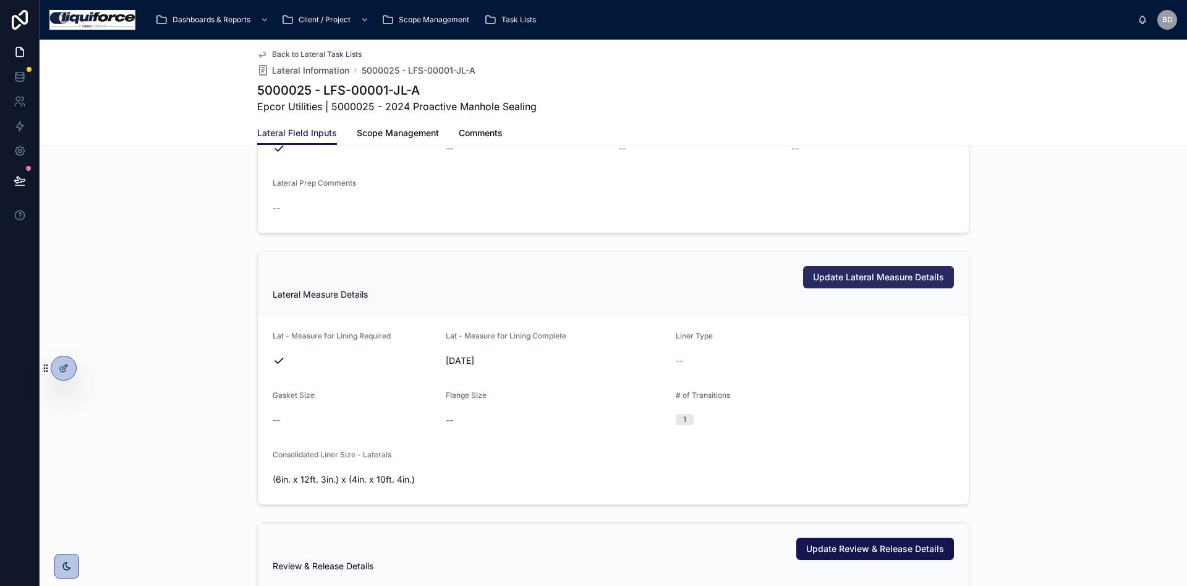
click at [822, 280] on span "Update Lateral Measure Details" at bounding box center [878, 277] width 131 height 12
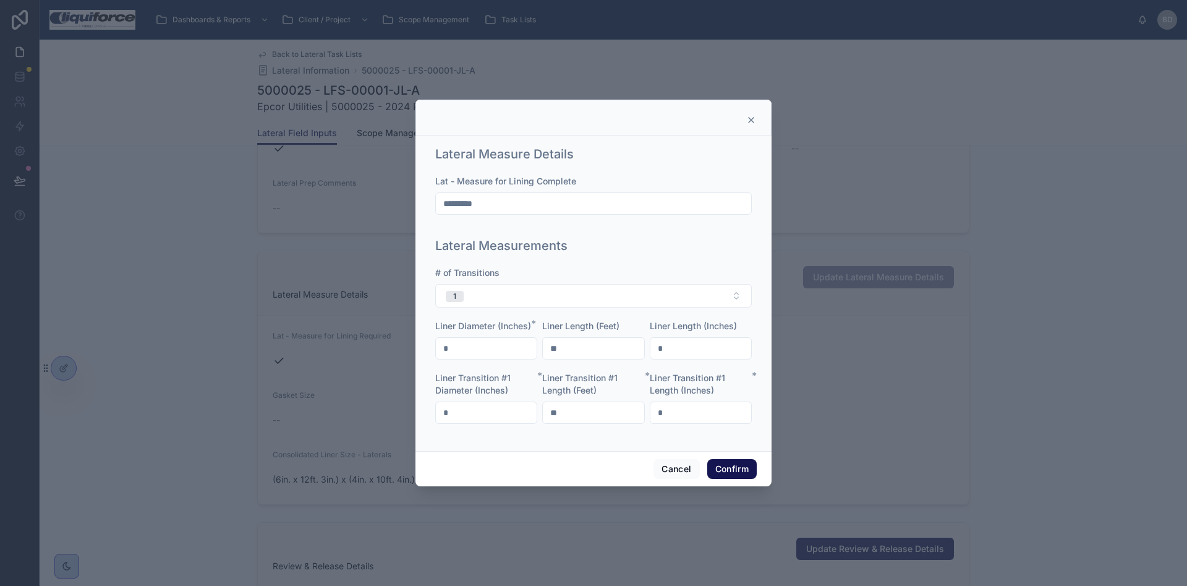
click at [490, 344] on input "*" at bounding box center [486, 347] width 101 height 17
click at [596, 344] on input "**" at bounding box center [593, 347] width 101 height 17
click at [732, 346] on input "*" at bounding box center [701, 347] width 101 height 17
click at [472, 402] on div "*" at bounding box center [486, 412] width 102 height 22
click at [583, 404] on input "**" at bounding box center [593, 412] width 101 height 17
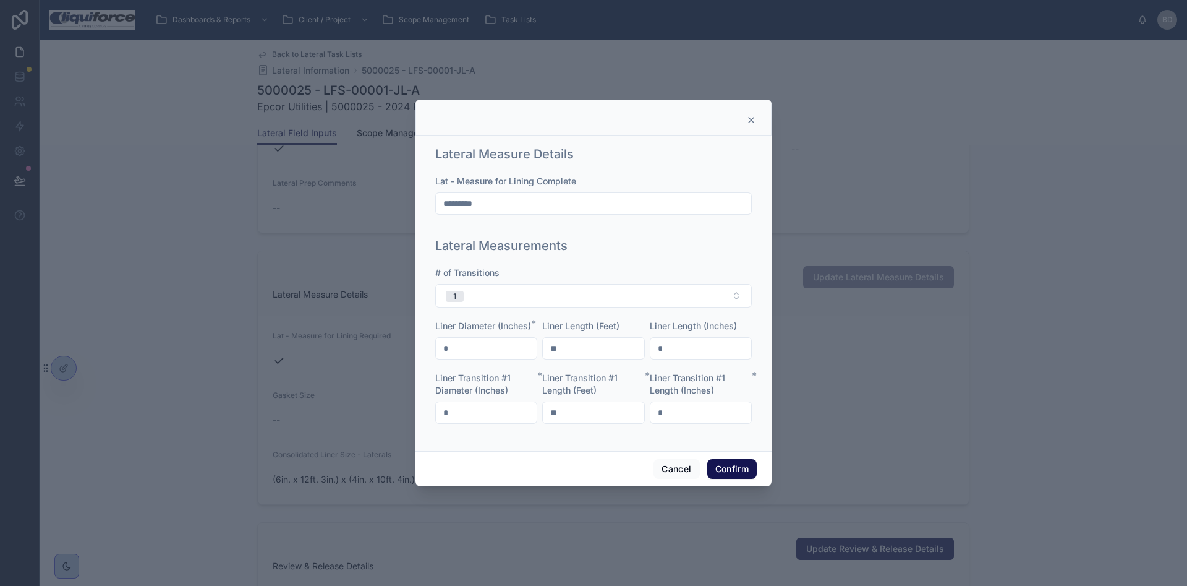
click at [714, 417] on input "*" at bounding box center [701, 412] width 101 height 17
click at [516, 417] on input "*" at bounding box center [486, 412] width 101 height 17
click at [577, 414] on input "**" at bounding box center [593, 412] width 101 height 17
click at [760, 414] on div "Lateral Measure Details Lat - Measure for Lining Complete ********* Lateral Mea…" at bounding box center [594, 292] width 356 height 315
click at [701, 412] on input "*" at bounding box center [701, 412] width 101 height 17
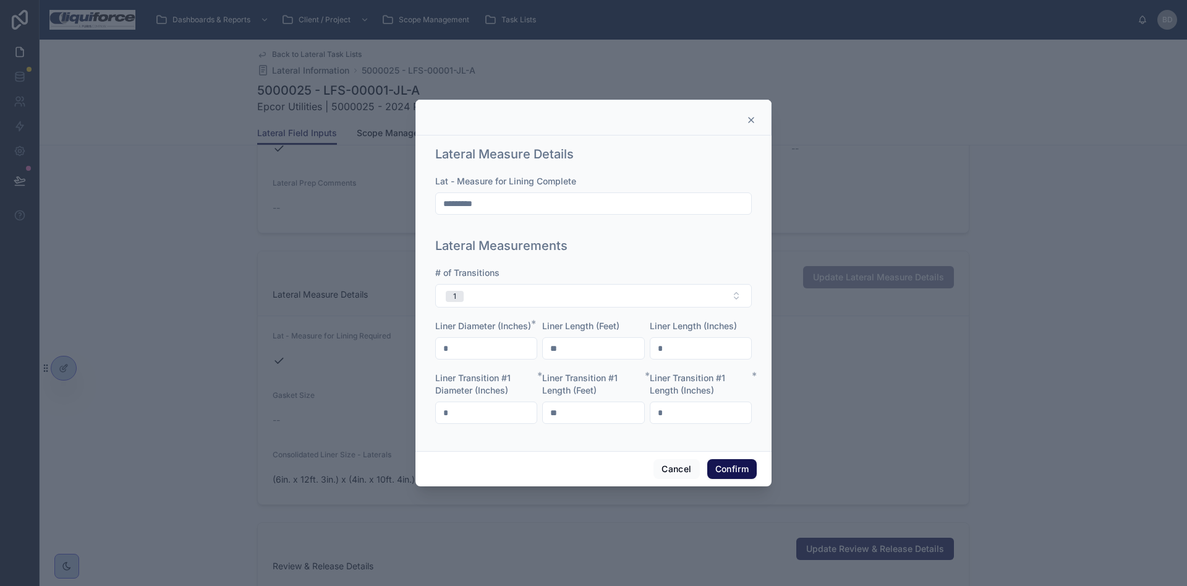
drag, startPoint x: 442, startPoint y: 341, endPoint x: 460, endPoint y: 349, distance: 19.7
click at [446, 348] on input "*" at bounding box center [486, 347] width 101 height 17
click at [464, 350] on input "*" at bounding box center [486, 347] width 101 height 17
click at [566, 348] on input "**" at bounding box center [593, 347] width 101 height 17
click at [691, 351] on input "*" at bounding box center [701, 347] width 101 height 17
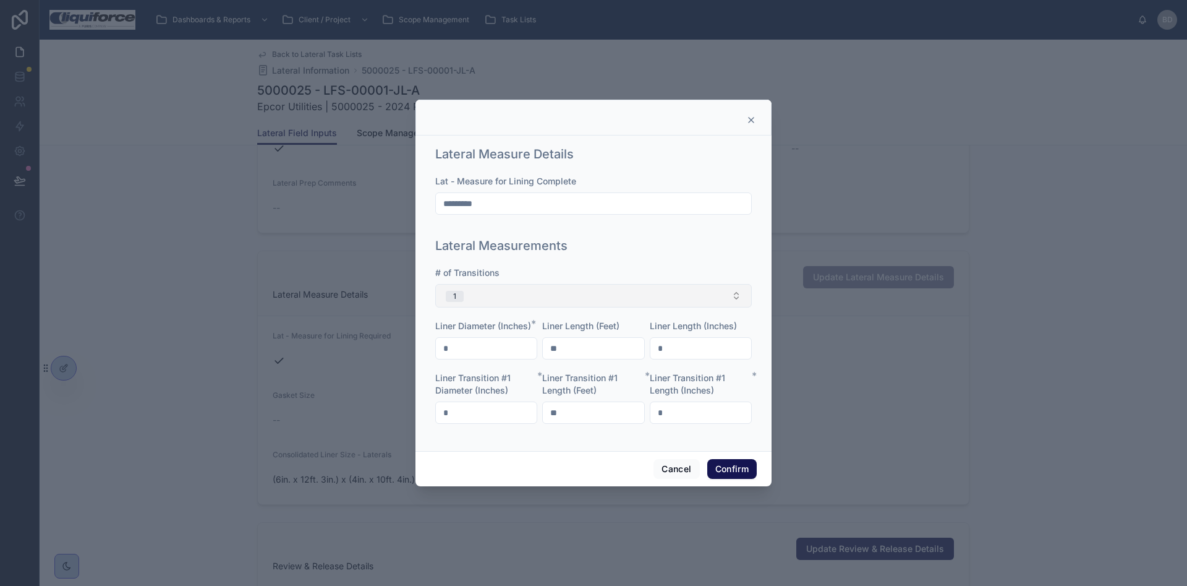
click at [528, 301] on button "1" at bounding box center [593, 295] width 317 height 23
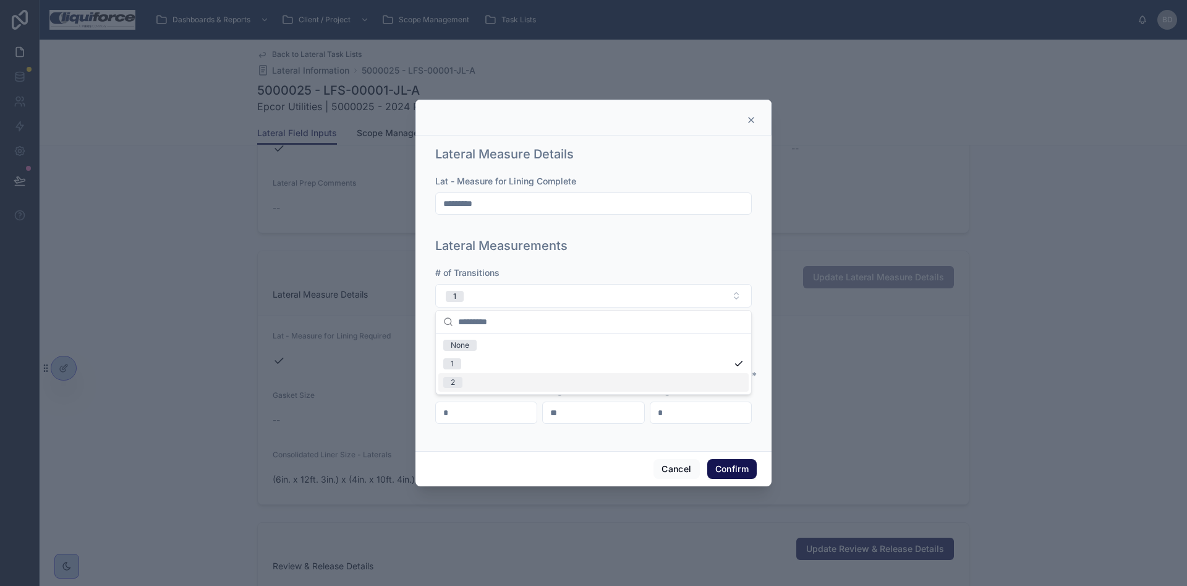
click at [514, 376] on div "2" at bounding box center [593, 382] width 310 height 19
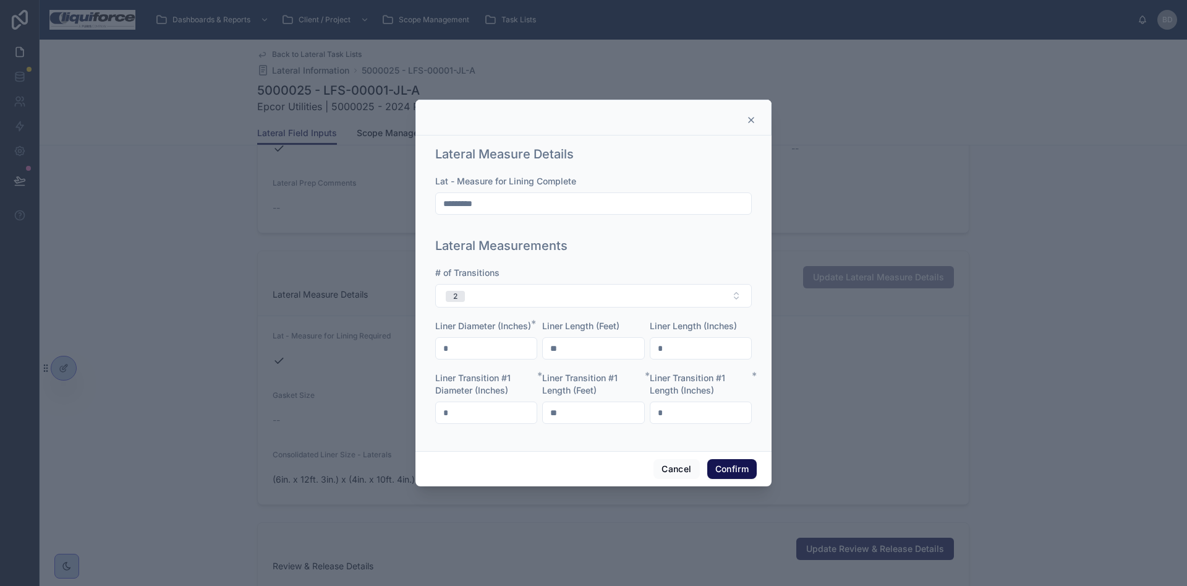
click at [532, 311] on div "# of Transitions 2 Liner Diameter (Inches) * * Liner Length (Feet) ** Liner Len…" at bounding box center [593, 351] width 317 height 169
click at [541, 296] on button "2" at bounding box center [593, 295] width 317 height 23
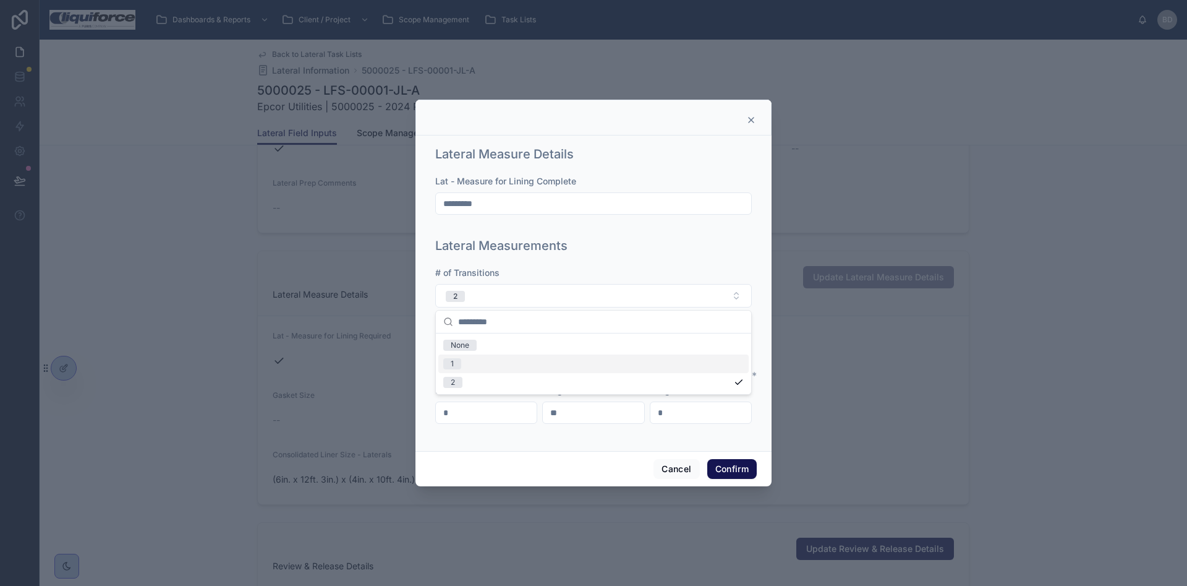
click at [521, 356] on div "1" at bounding box center [593, 363] width 310 height 19
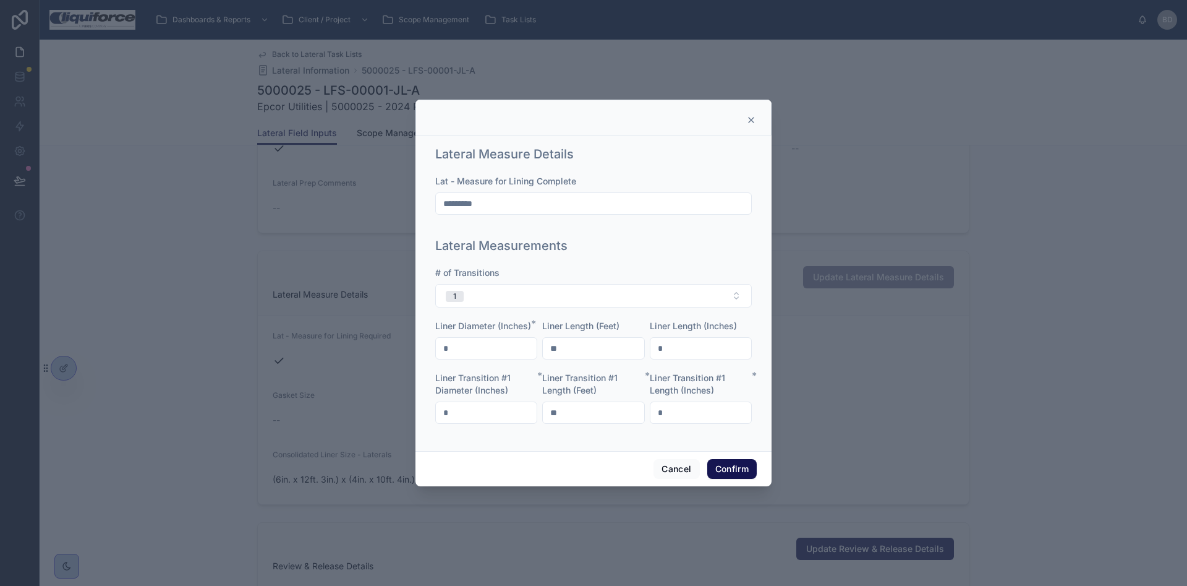
click at [526, 344] on input "*" at bounding box center [486, 347] width 101 height 17
click at [601, 346] on input "**" at bounding box center [593, 347] width 101 height 17
click at [686, 357] on div "*" at bounding box center [701, 348] width 102 height 22
click at [505, 307] on button "1" at bounding box center [593, 295] width 317 height 23
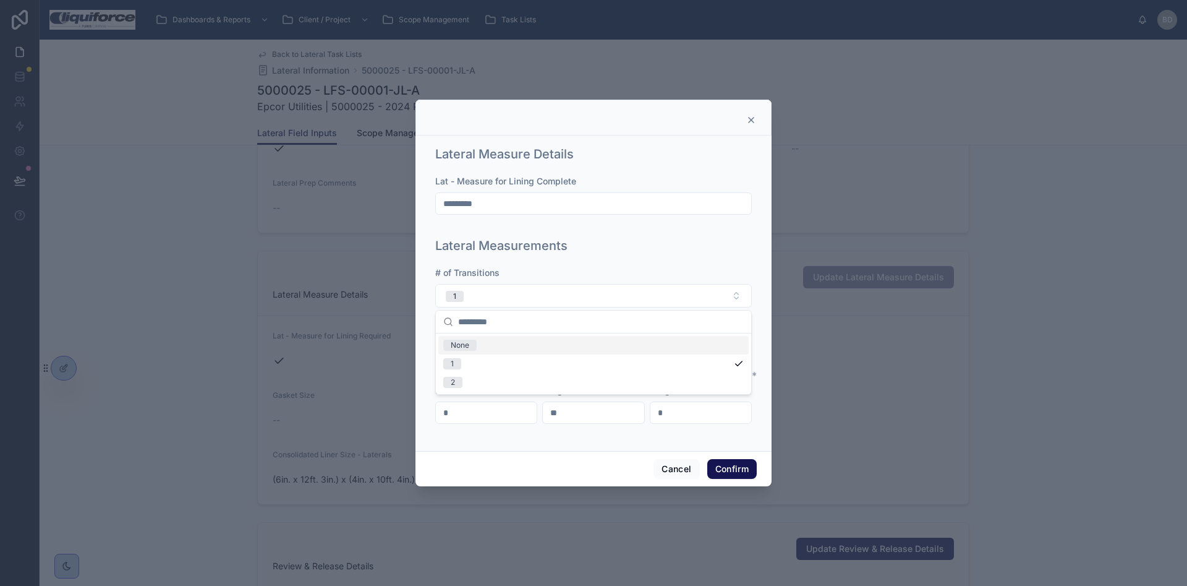
click at [485, 343] on div "None" at bounding box center [593, 345] width 310 height 19
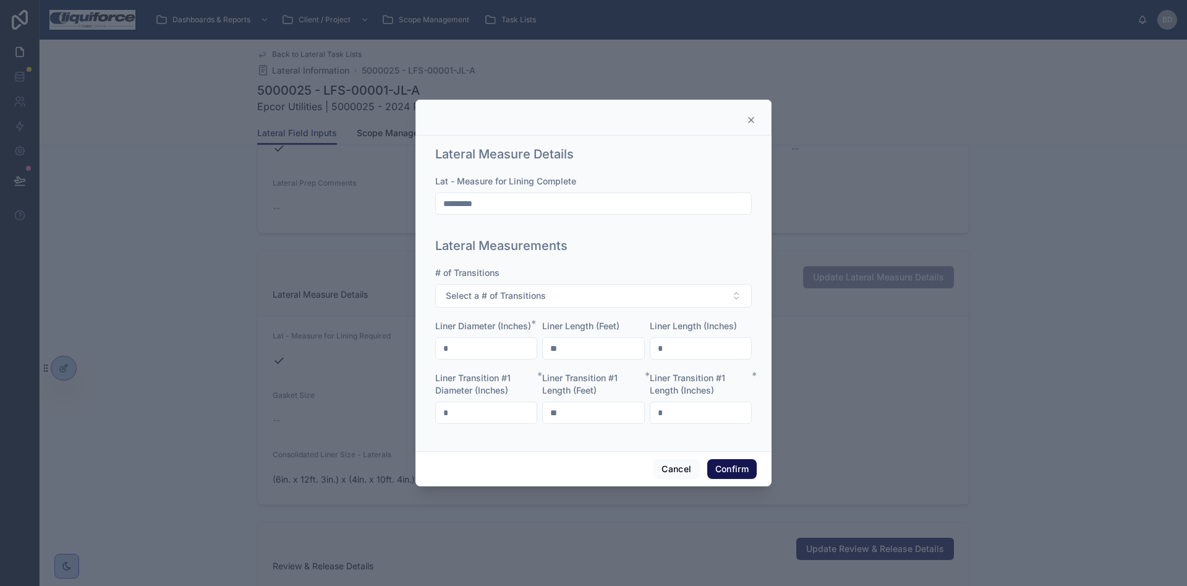
click at [492, 422] on div "*" at bounding box center [486, 412] width 102 height 22
click at [699, 426] on div "# of Transitions Select a # of Transitions Liner Diameter (Inches) * * Liner Le…" at bounding box center [593, 351] width 317 height 169
click at [696, 470] on button "Cancel" at bounding box center [677, 469] width 46 height 20
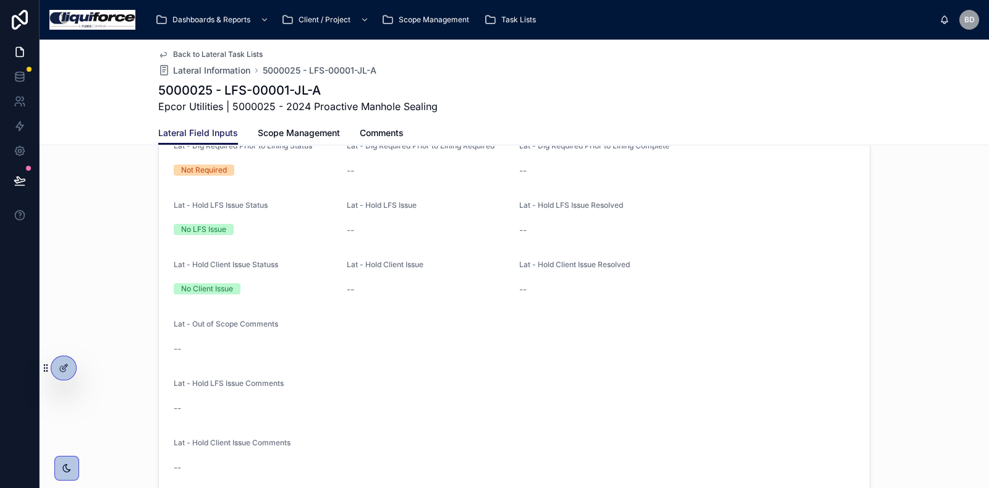
scroll to position [186, 0]
